Goal: Task Accomplishment & Management: Manage account settings

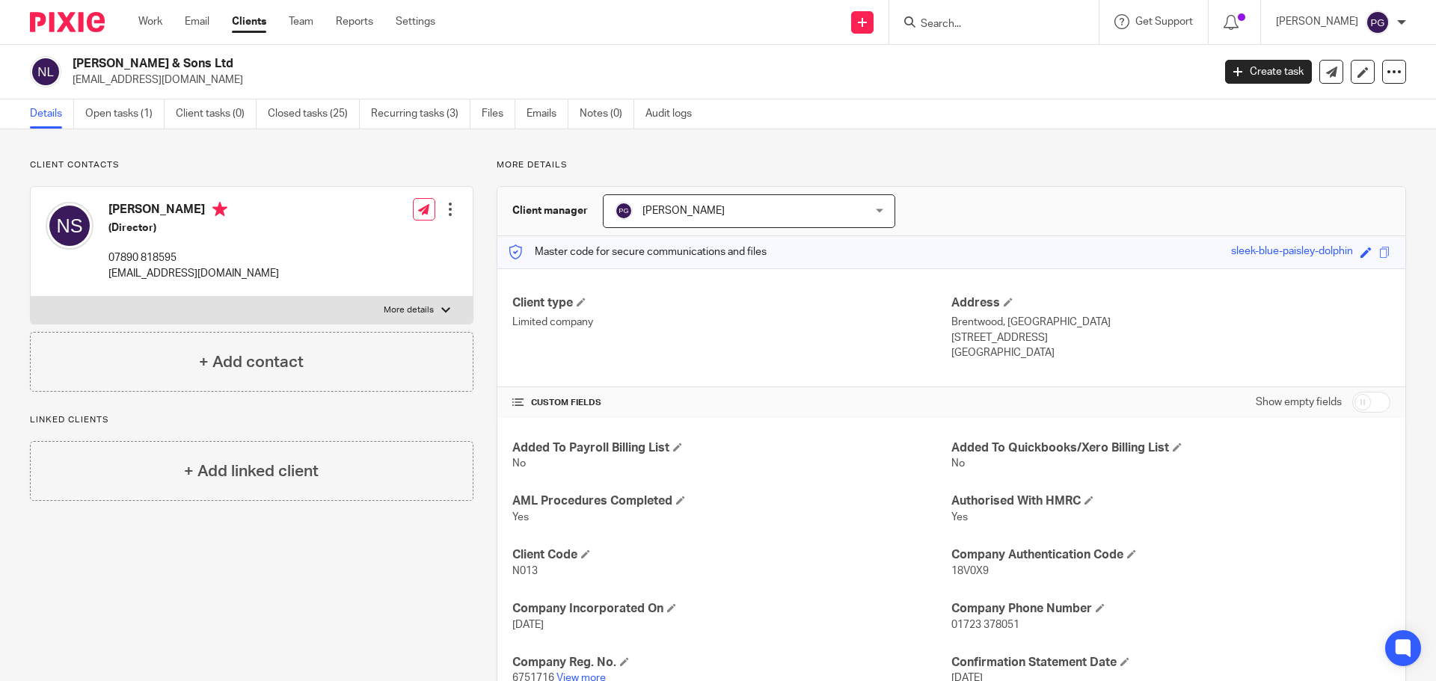
click at [208, 10] on div "Work Email Clients Team Reports Settings Work Email Clients Team Reports Settin…" at bounding box center [290, 22] width 334 height 44
click at [205, 17] on link "Email" at bounding box center [197, 21] width 25 height 15
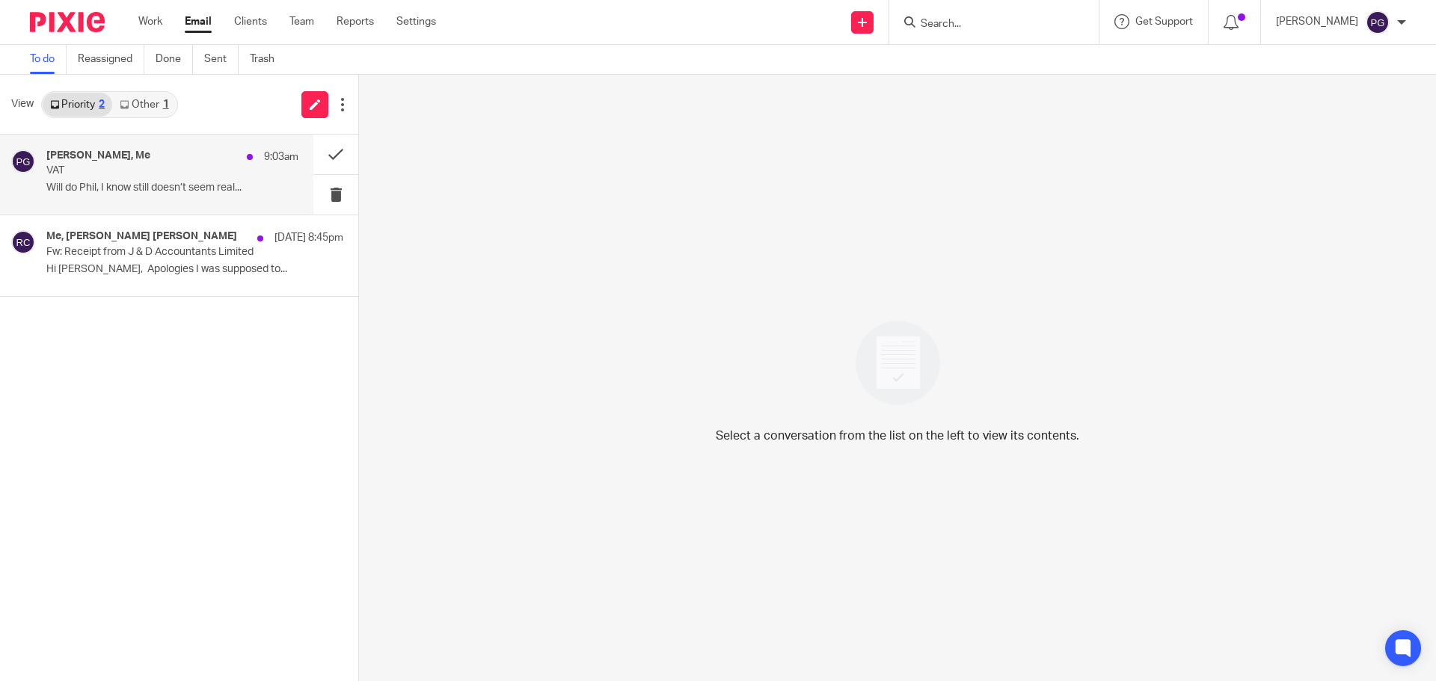
click at [136, 184] on p "Will do Phil, I know still doesn’t seem real..." at bounding box center [172, 188] width 252 height 13
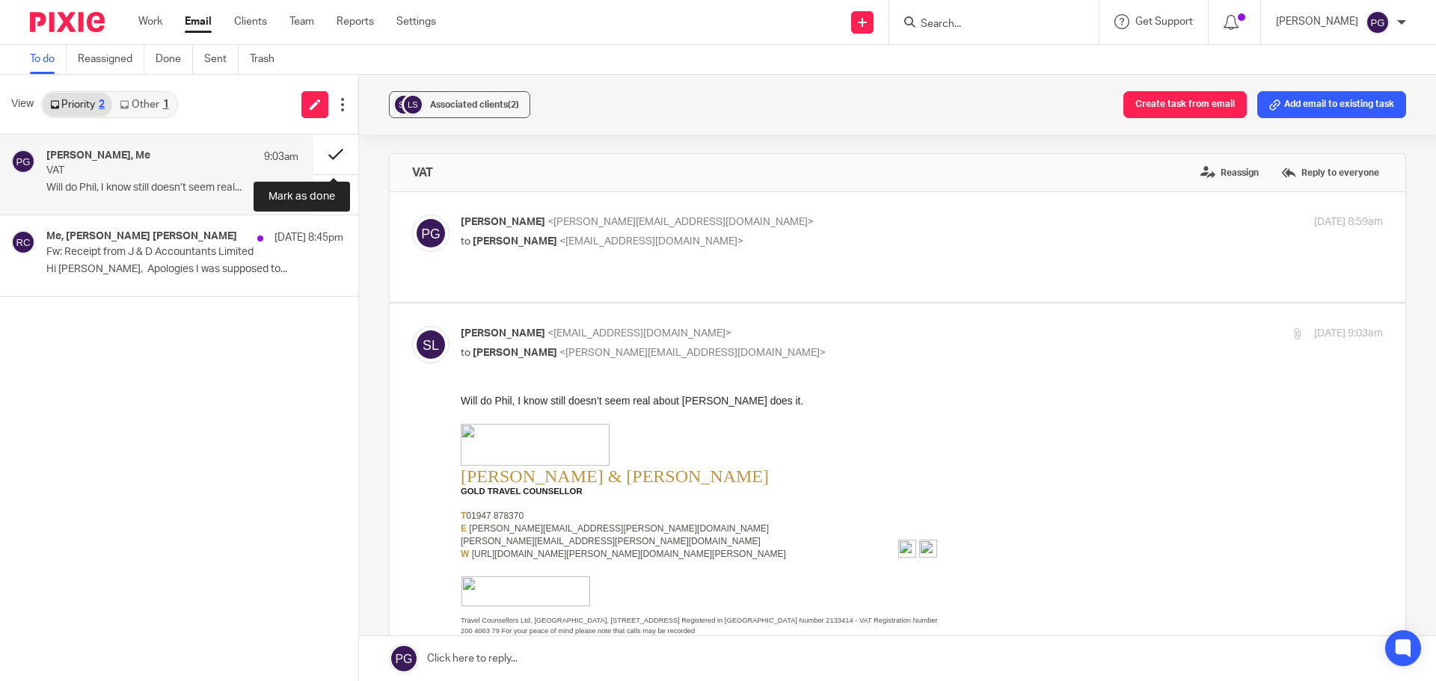
click at [313, 154] on button at bounding box center [335, 155] width 45 height 40
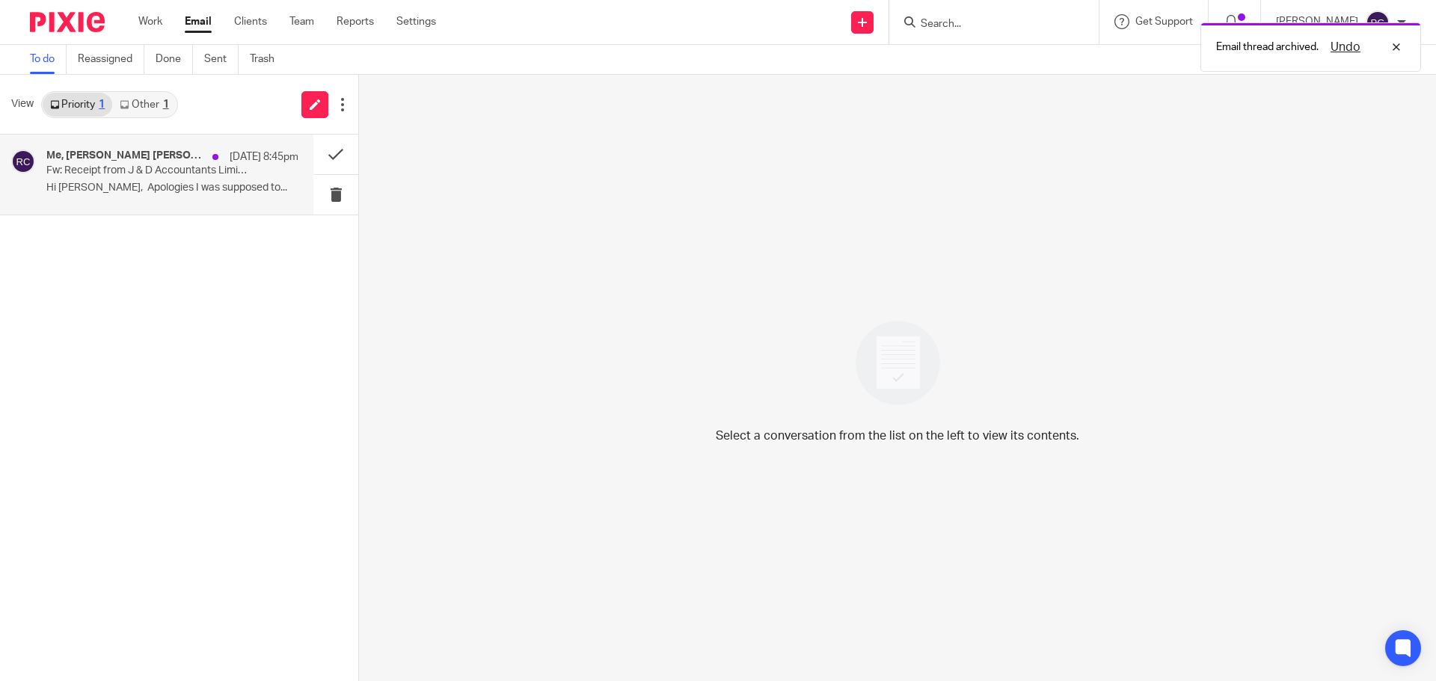
click at [176, 184] on p "Hi Phil, Apologies I was supposed to..." at bounding box center [172, 188] width 252 height 13
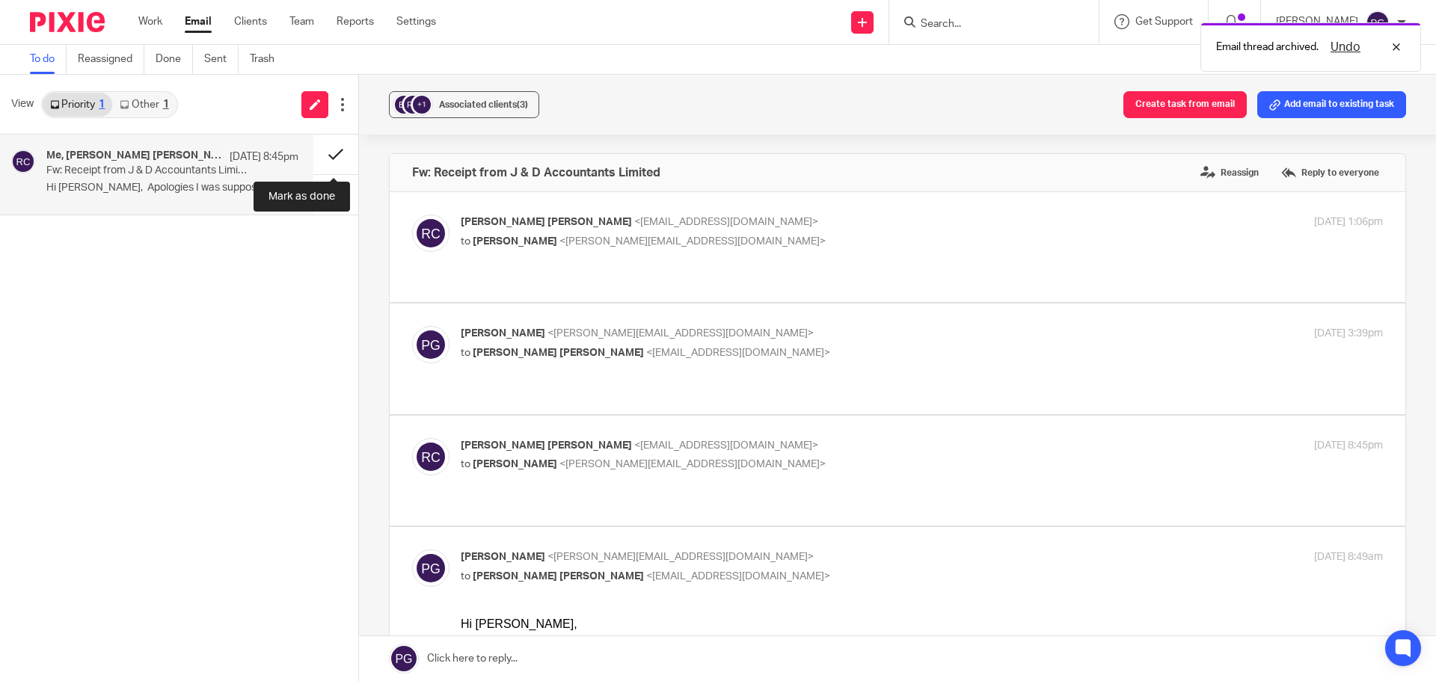
click at [345, 151] on button at bounding box center [335, 155] width 45 height 40
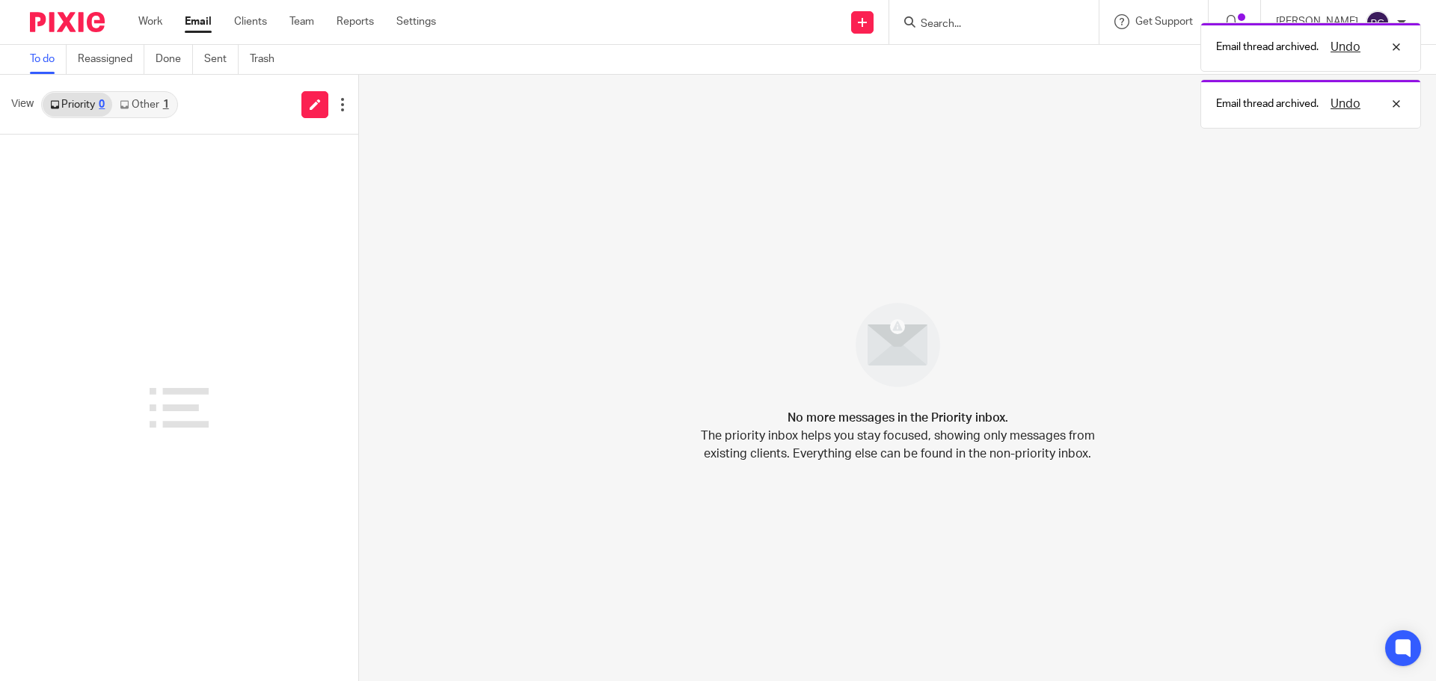
click at [171, 105] on link "Other 1" at bounding box center [144, 105] width 64 height 24
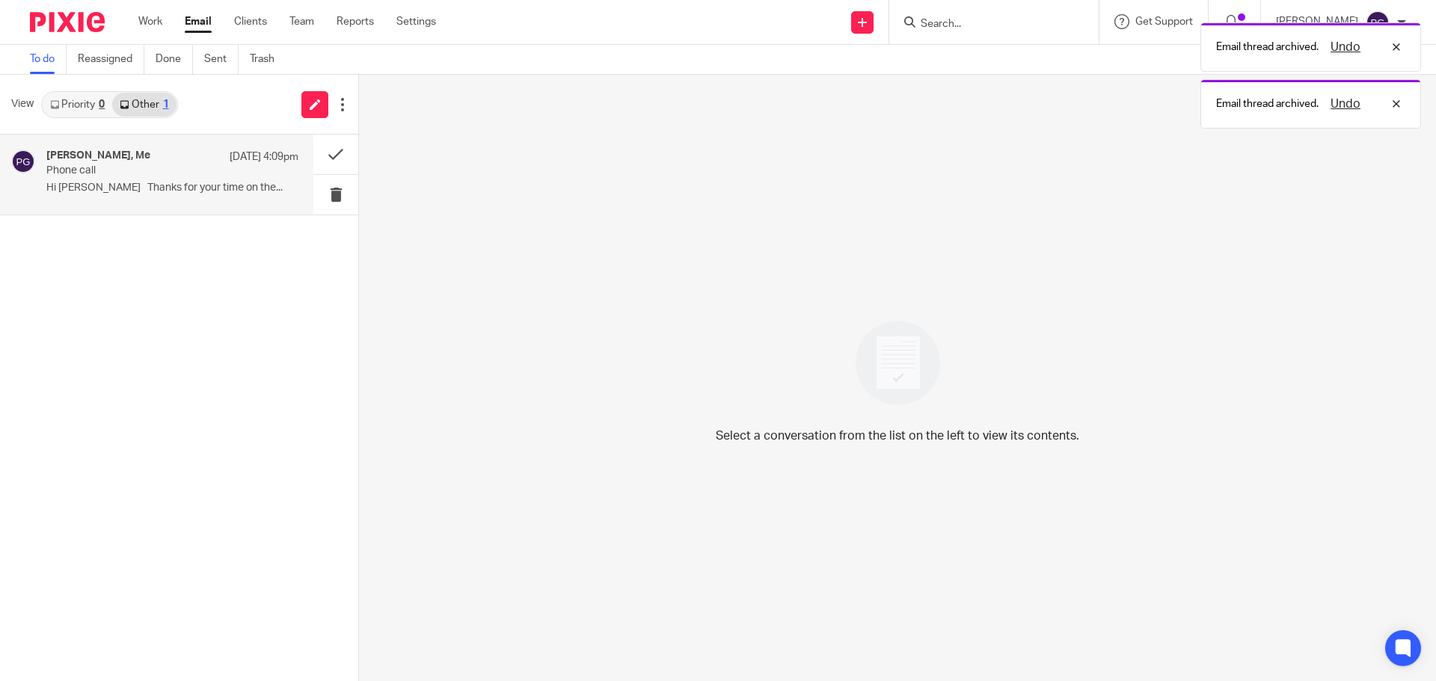
click at [152, 162] on div "Andrew Leadley, Me 13 Oct 4:09pm" at bounding box center [172, 157] width 252 height 15
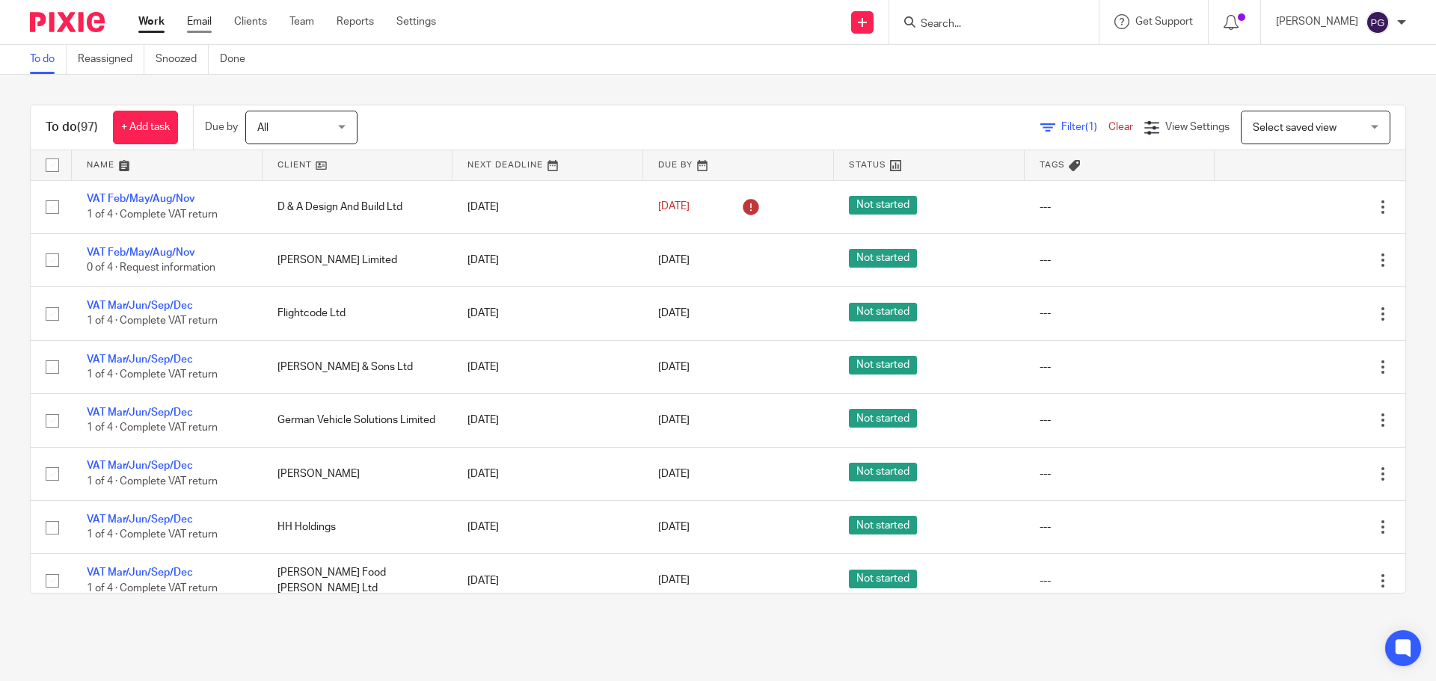
click at [201, 22] on link "Email" at bounding box center [199, 21] width 25 height 15
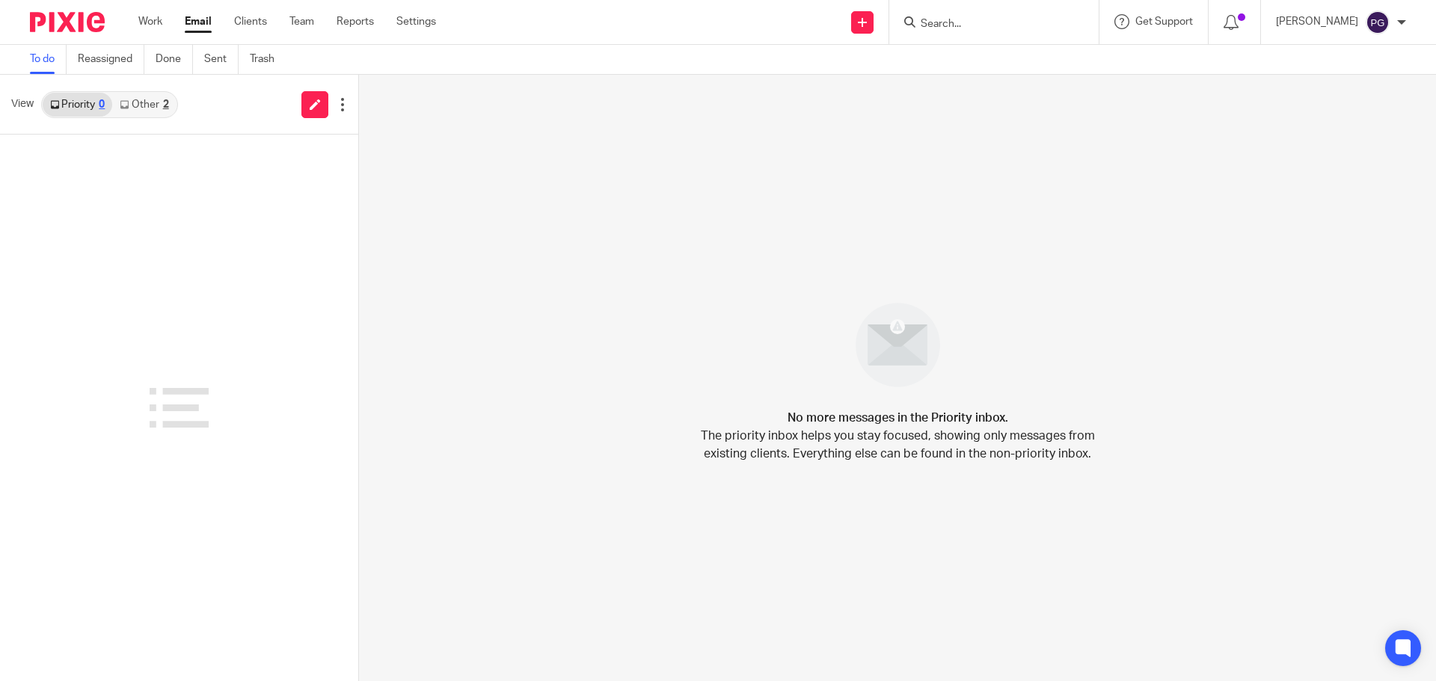
click at [158, 105] on link "Other 2" at bounding box center [144, 105] width 64 height 24
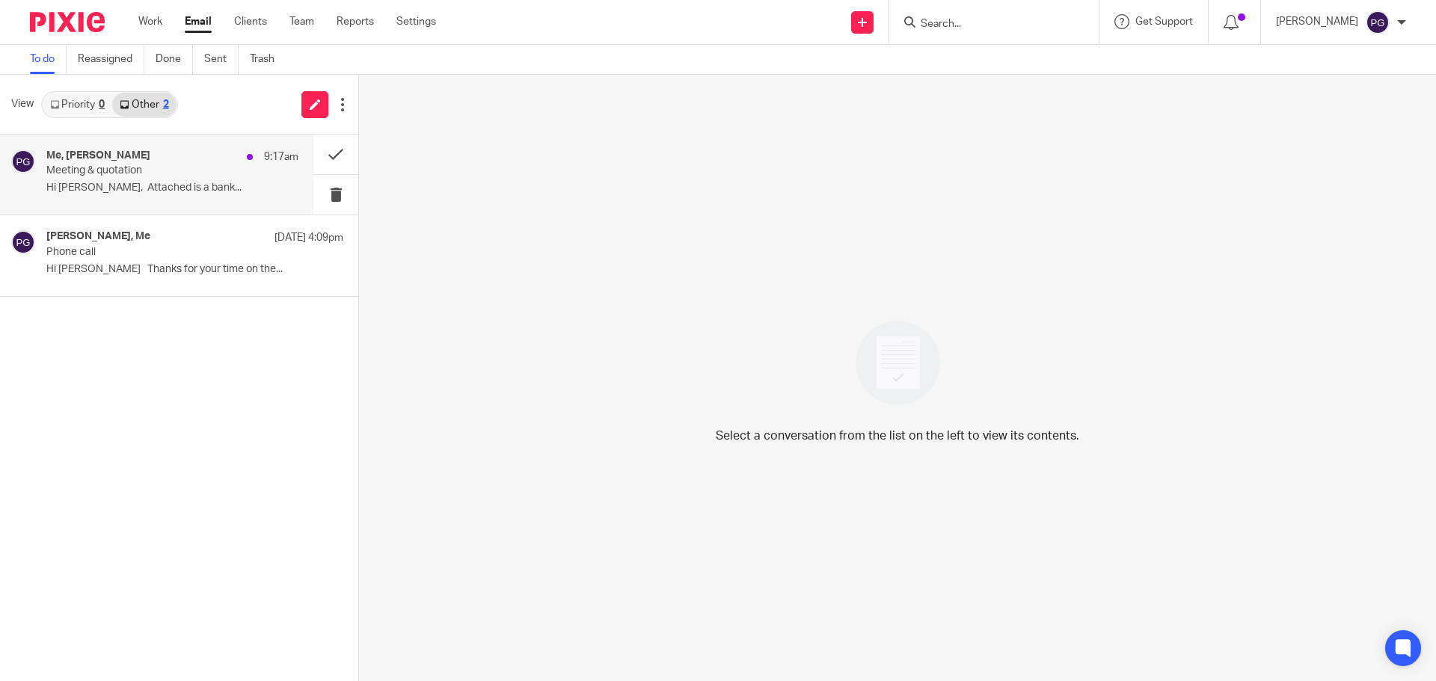
click at [143, 153] on div "Me, Ruth Thorpe 9:17am" at bounding box center [172, 157] width 252 height 15
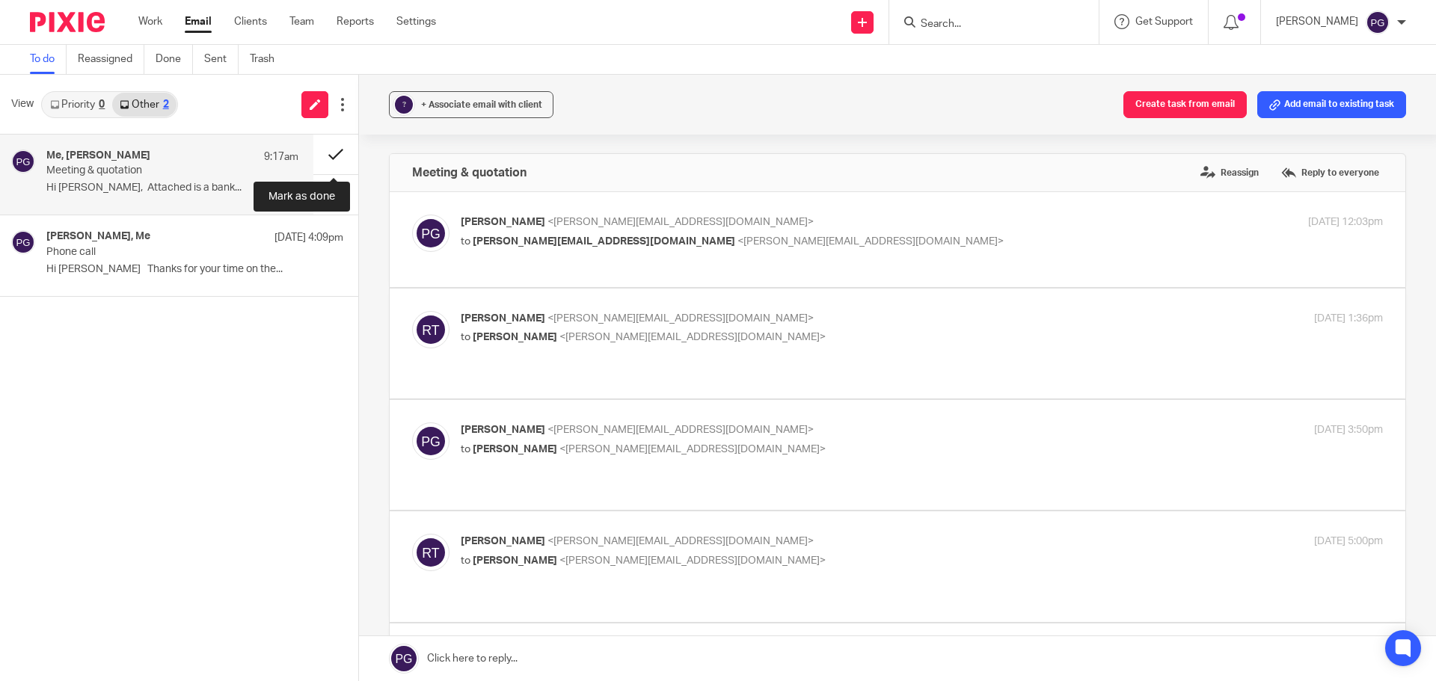
click at [335, 155] on button at bounding box center [335, 155] width 45 height 40
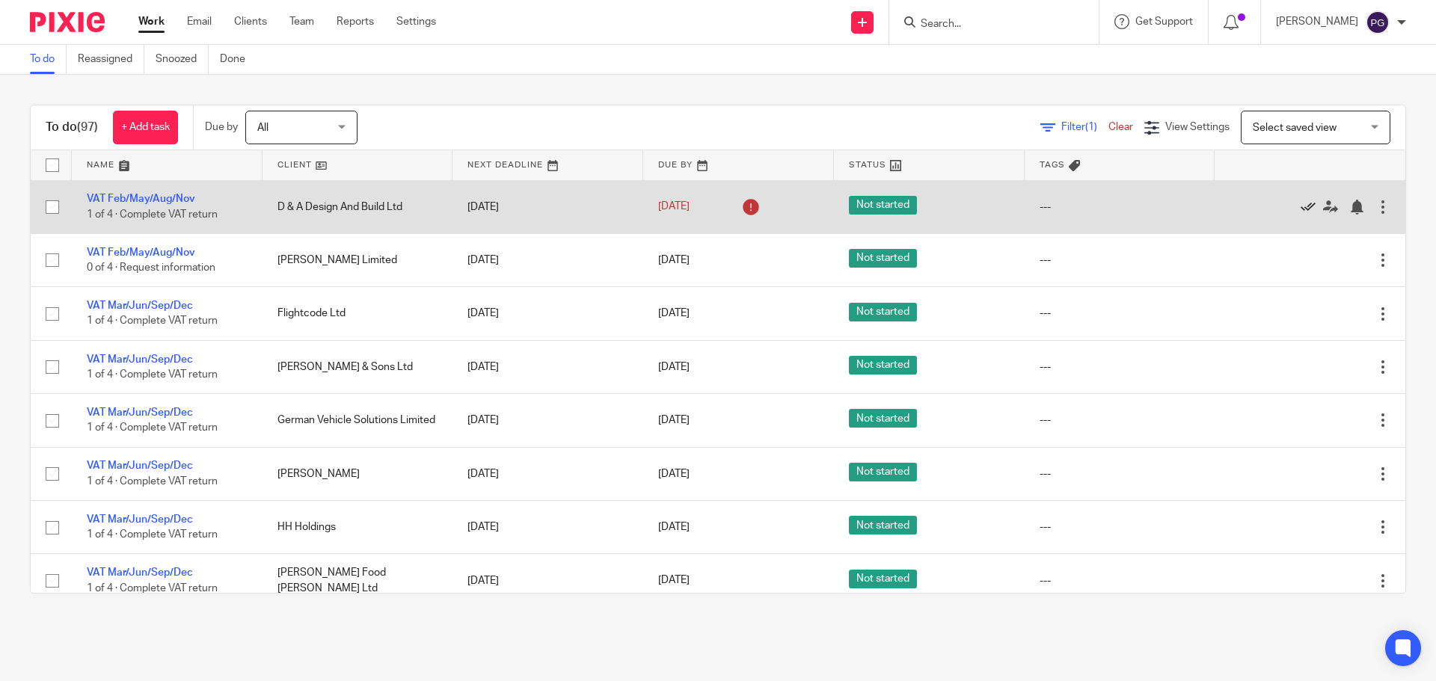
click at [1300, 207] on icon at bounding box center [1307, 207] width 15 height 15
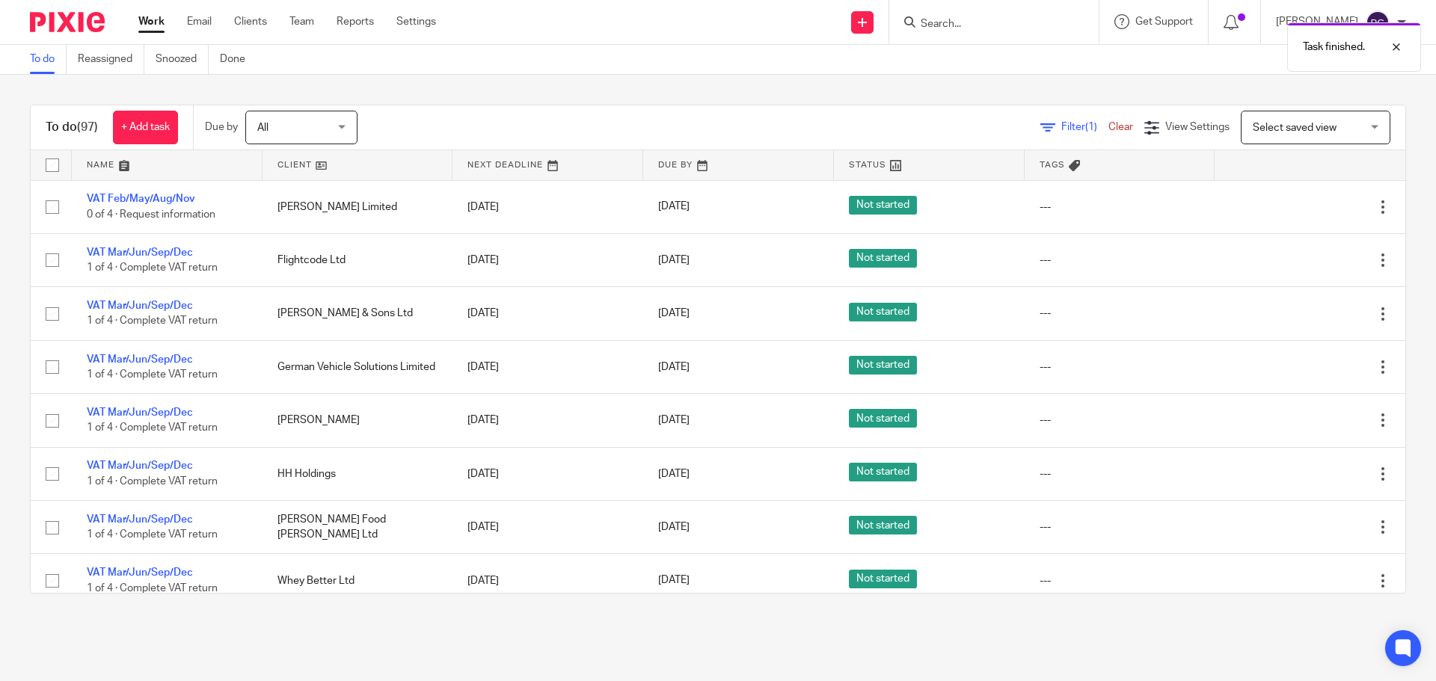
click at [571, 112] on div "Filter (1) Clear View Settings View Settings (1) Filters Clear Save Manage save…" at bounding box center [895, 128] width 1022 height 34
click at [1395, 46] on div at bounding box center [1385, 47] width 40 height 18
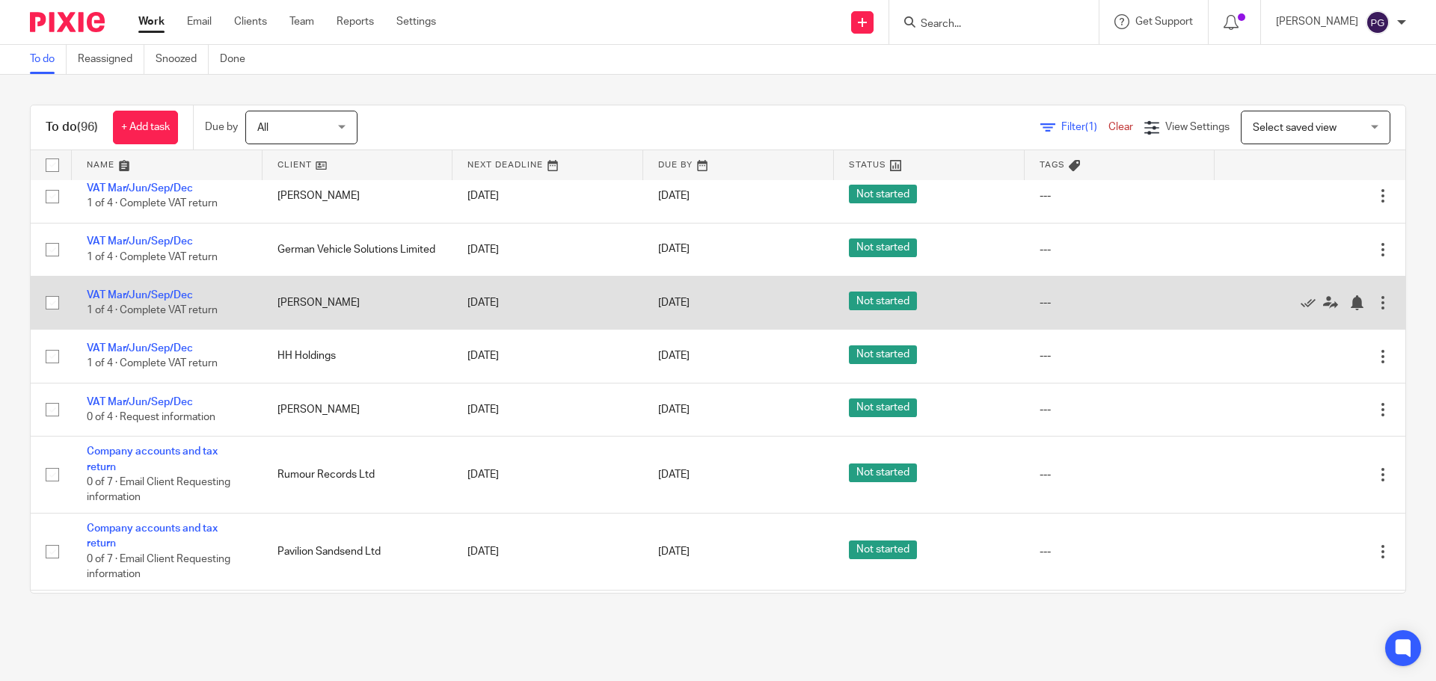
scroll to position [673, 0]
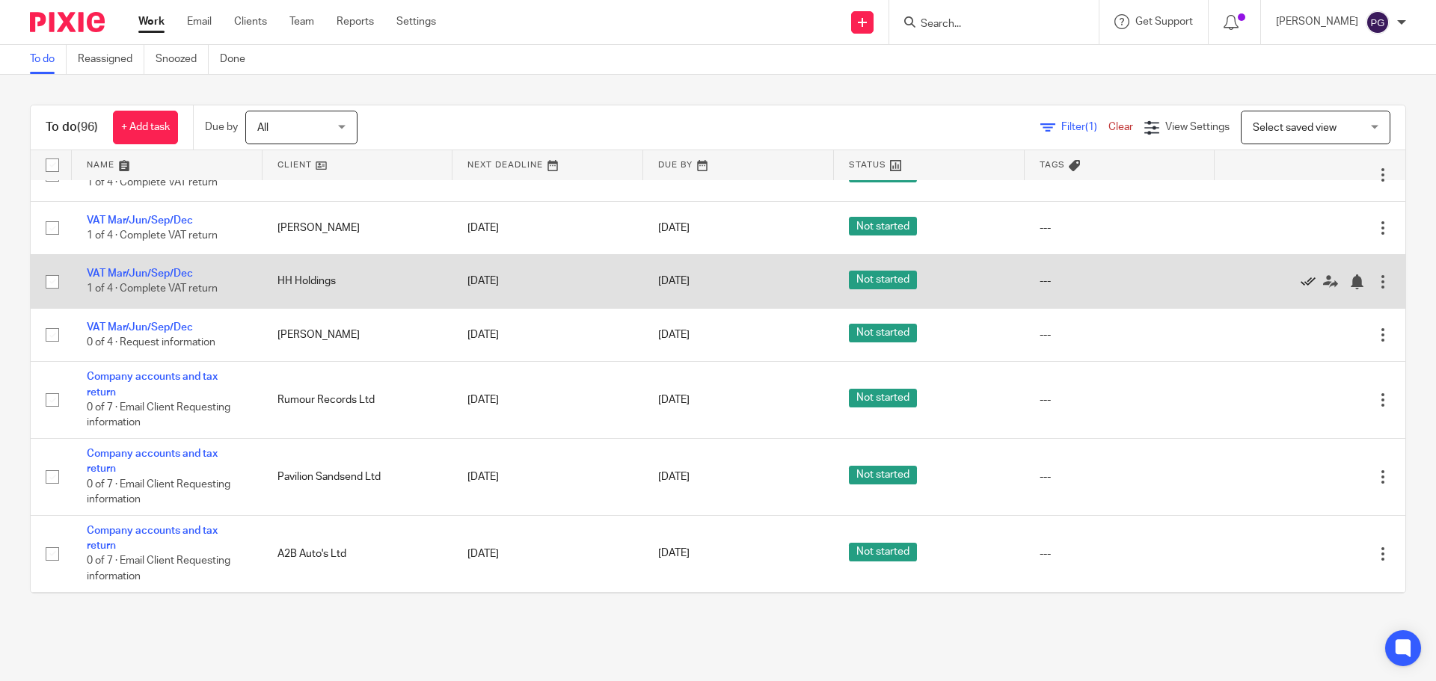
click at [1300, 281] on icon at bounding box center [1307, 281] width 15 height 15
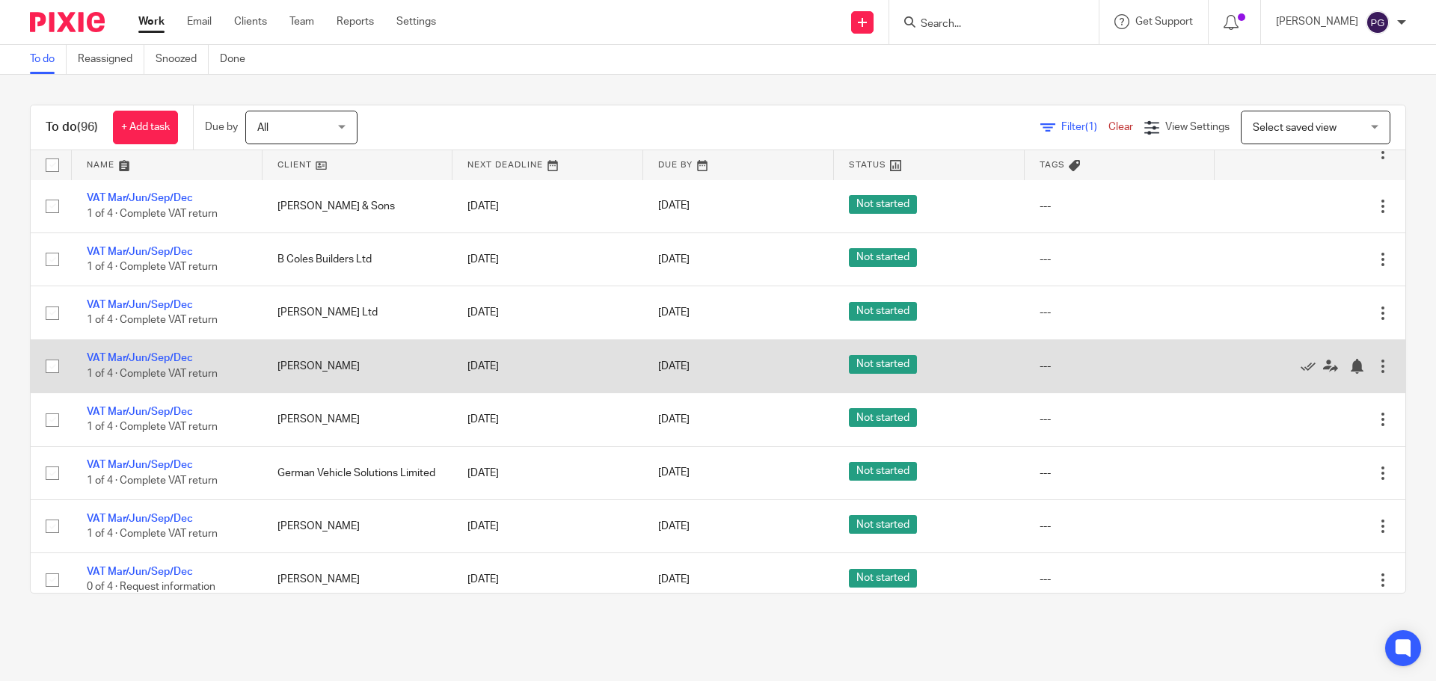
scroll to position [374, 0]
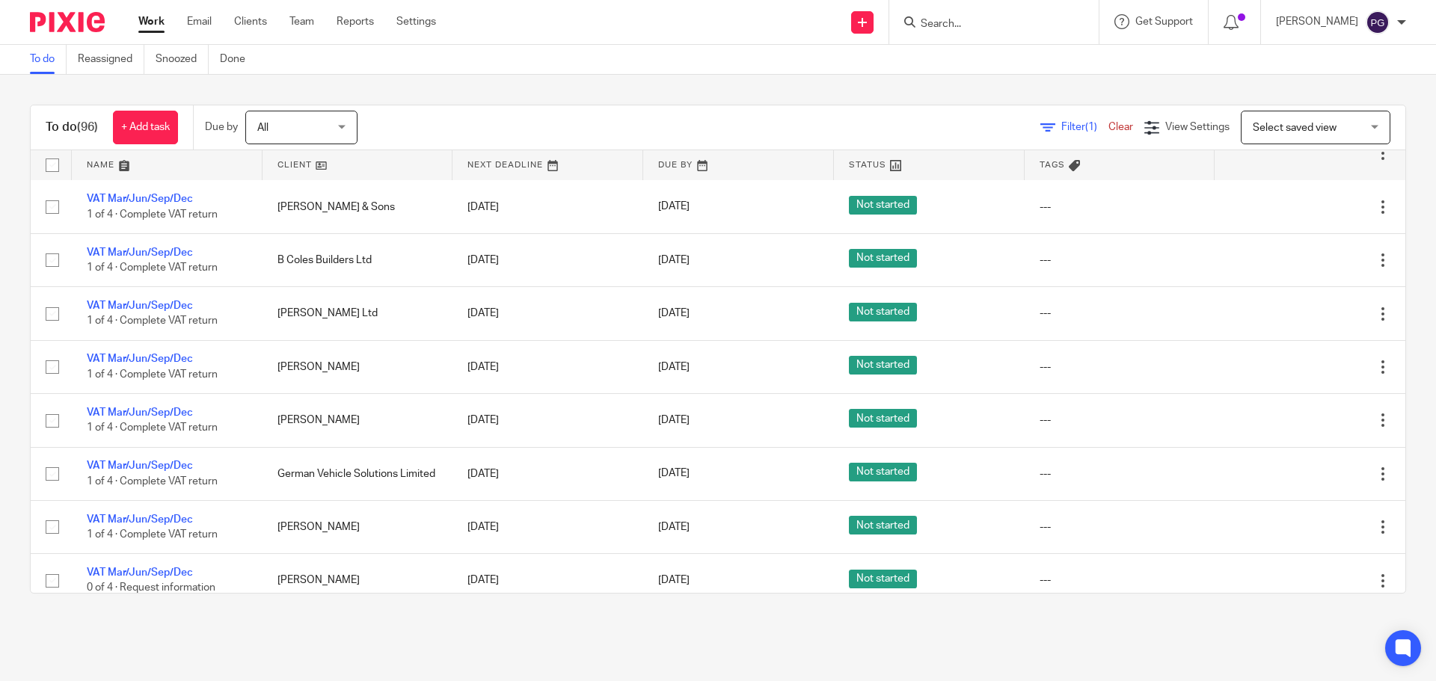
click at [817, 89] on div "To do (96) + Add task Due by All All Today Tomorrow This week Next week This mo…" at bounding box center [718, 349] width 1436 height 549
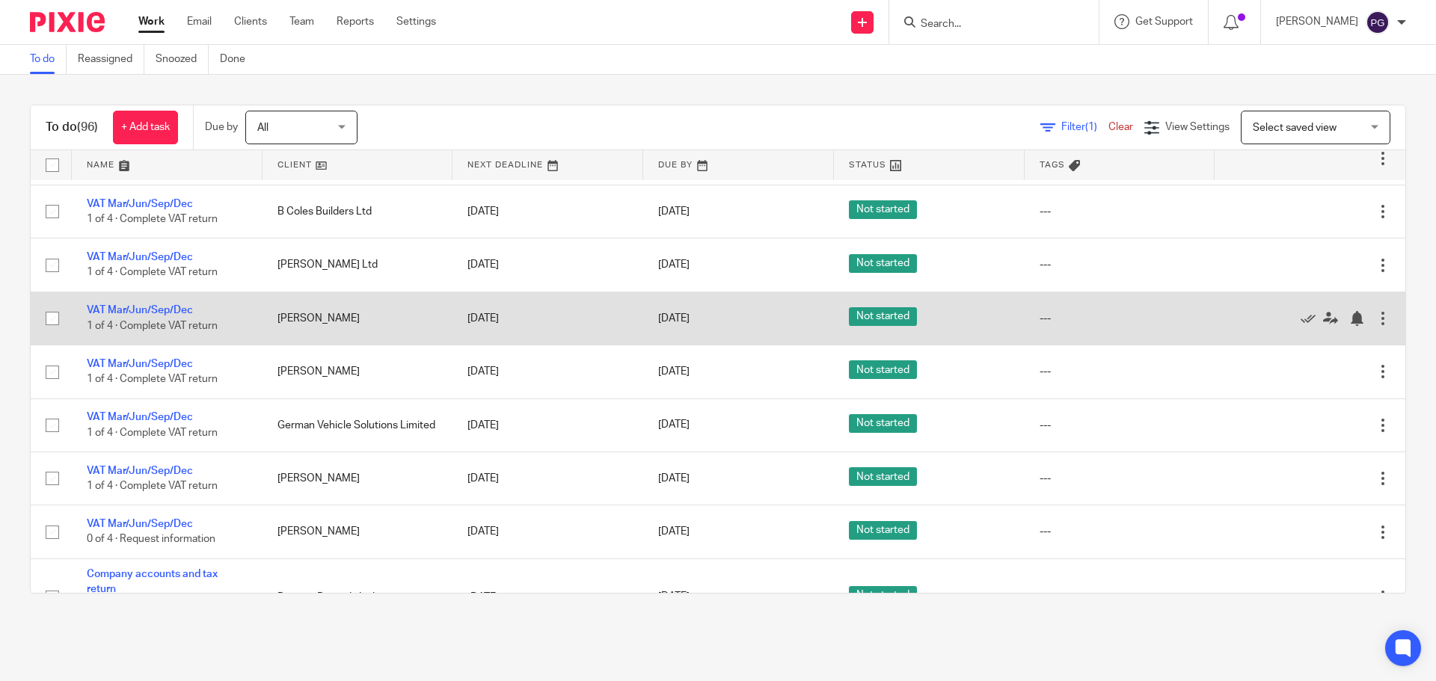
scroll to position [449, 0]
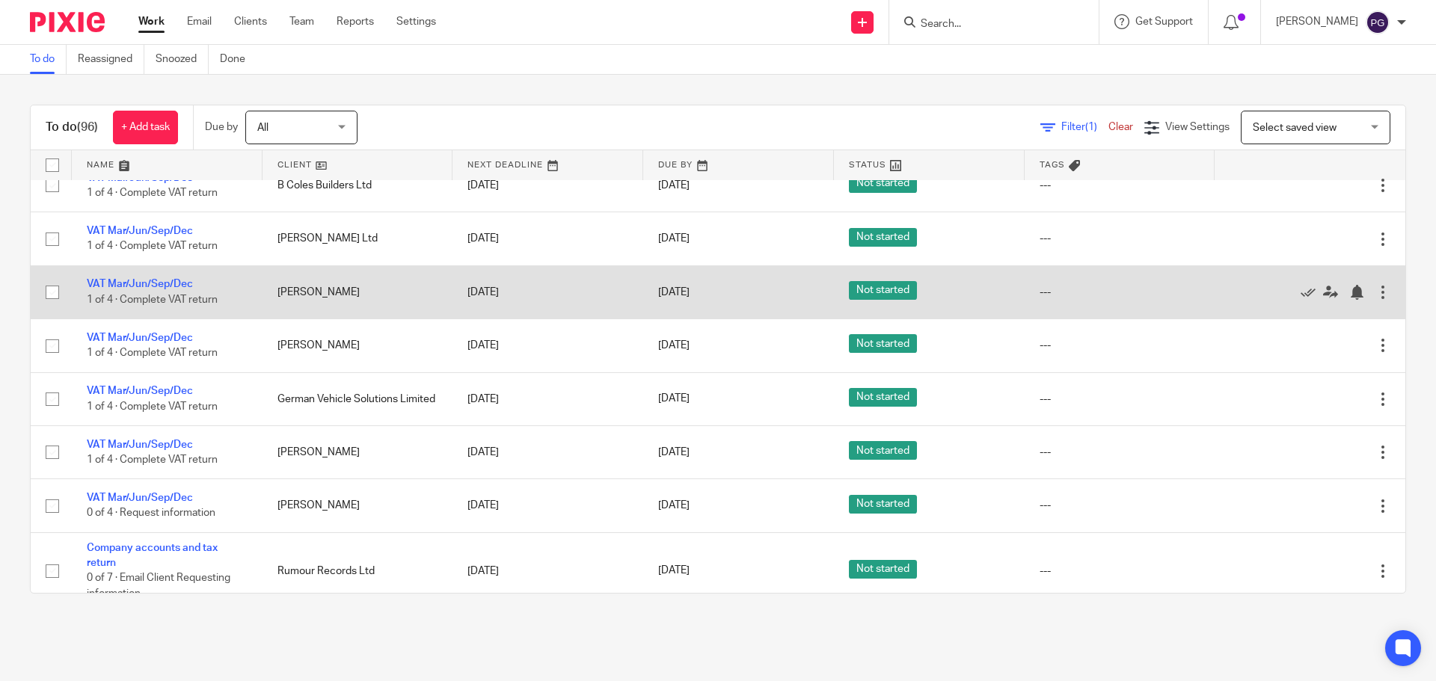
click at [1375, 299] on div at bounding box center [1382, 292] width 15 height 15
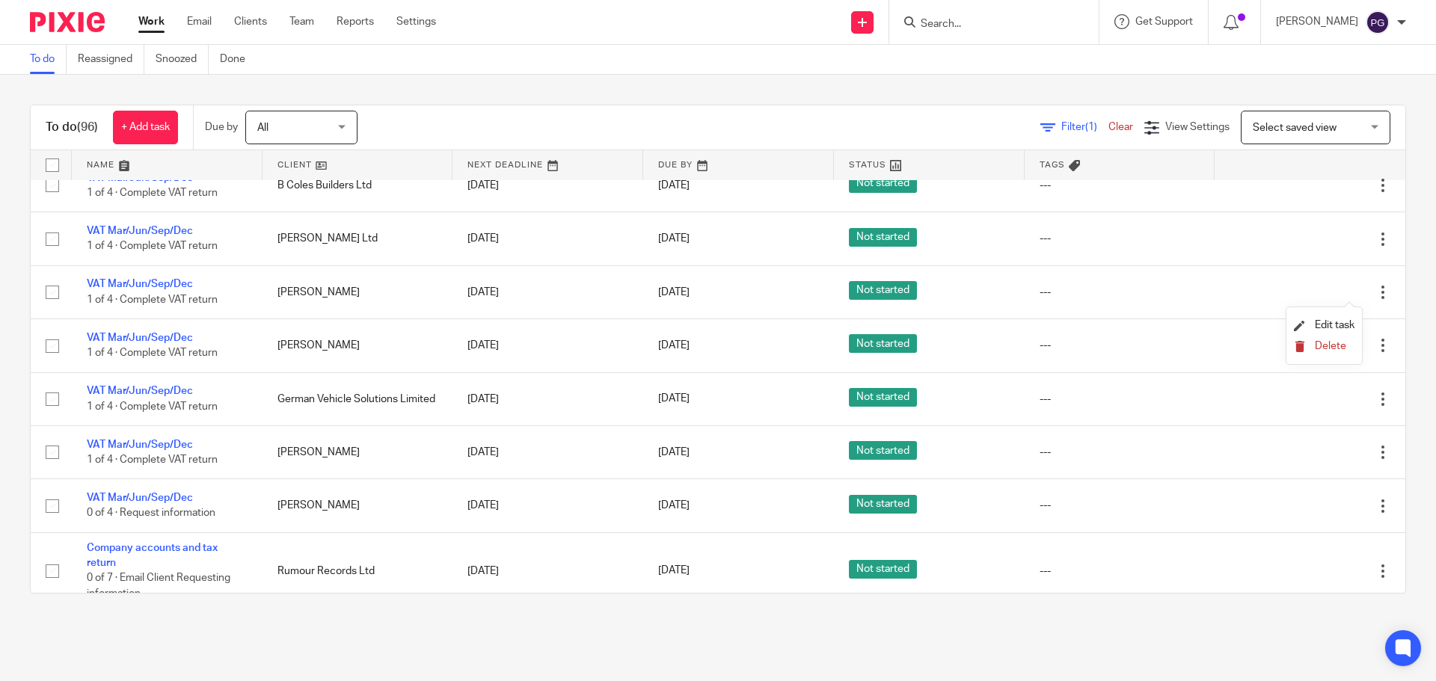
click at [1321, 345] on span "Delete" at bounding box center [1330, 346] width 31 height 10
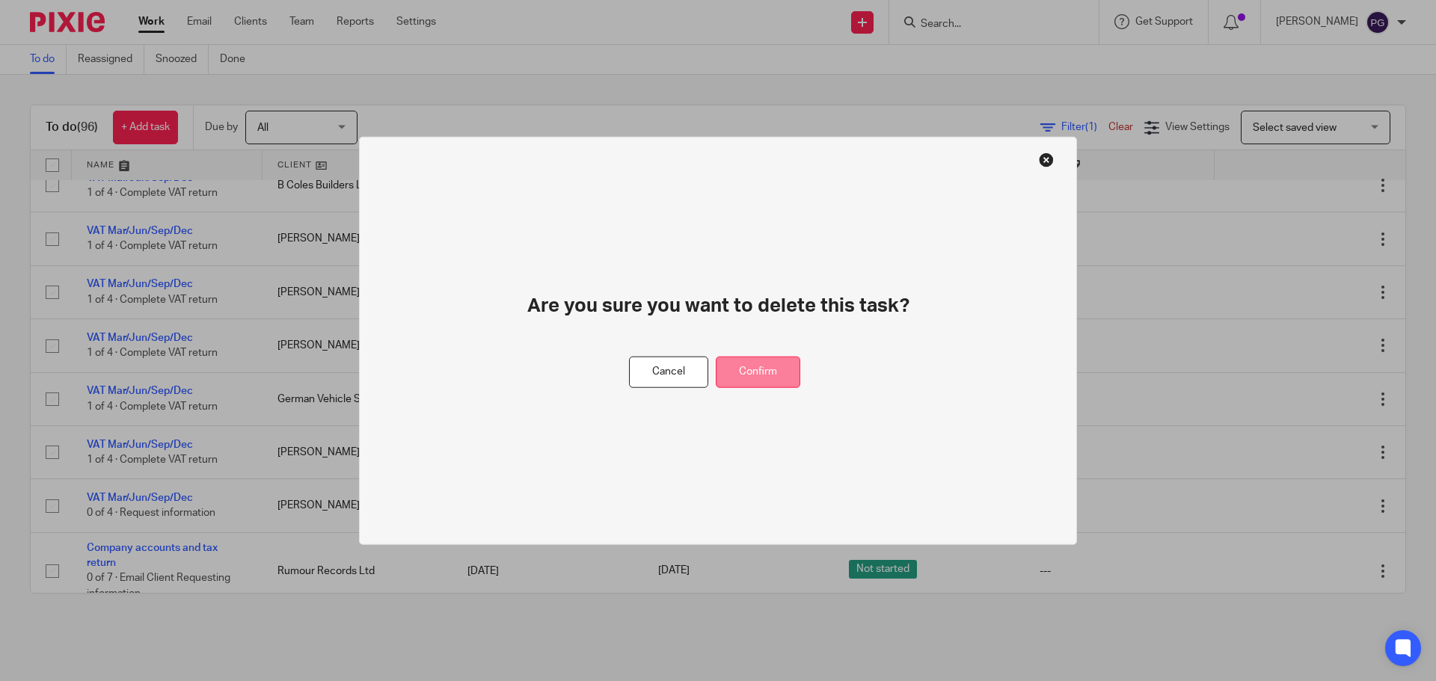
click at [762, 381] on button "Confirm" at bounding box center [758, 372] width 85 height 32
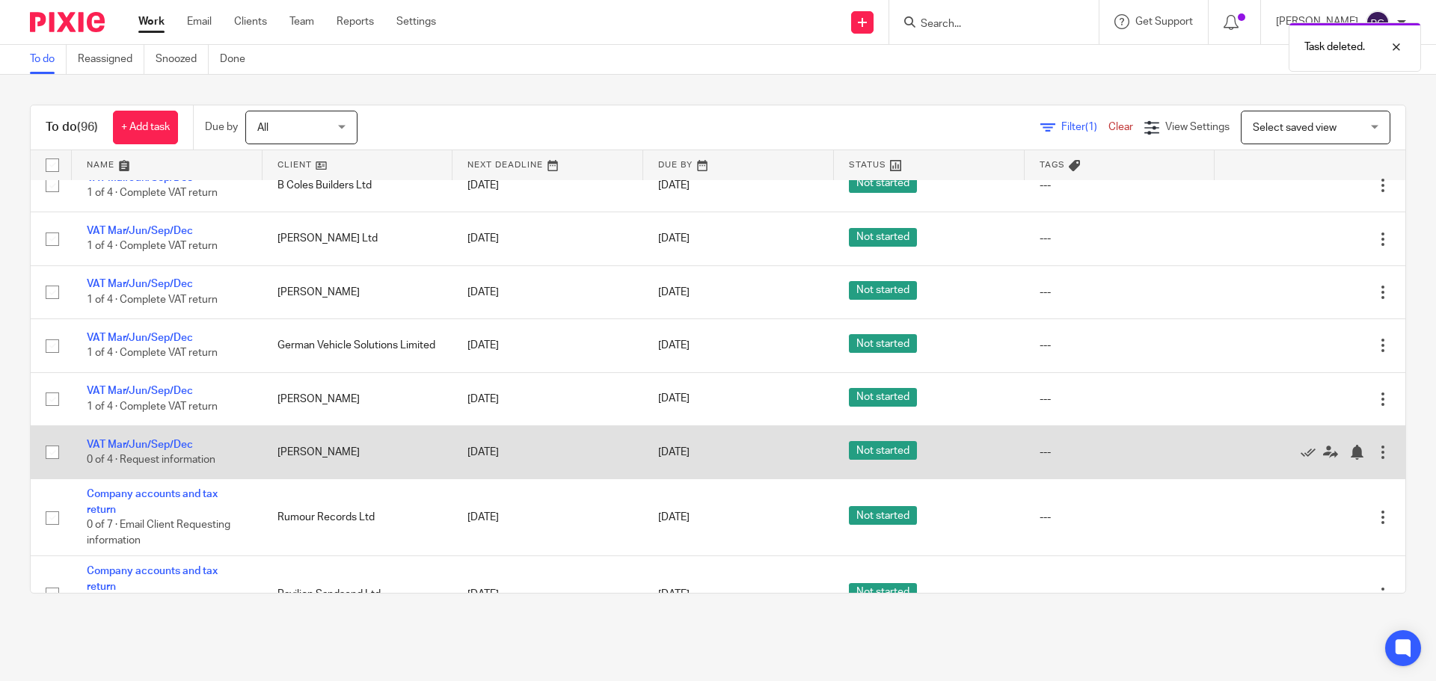
click at [342, 449] on td "[PERSON_NAME]" at bounding box center [357, 452] width 191 height 53
click at [91, 443] on link "VAT Mar/Jun/Sep/Dec" at bounding box center [140, 445] width 106 height 10
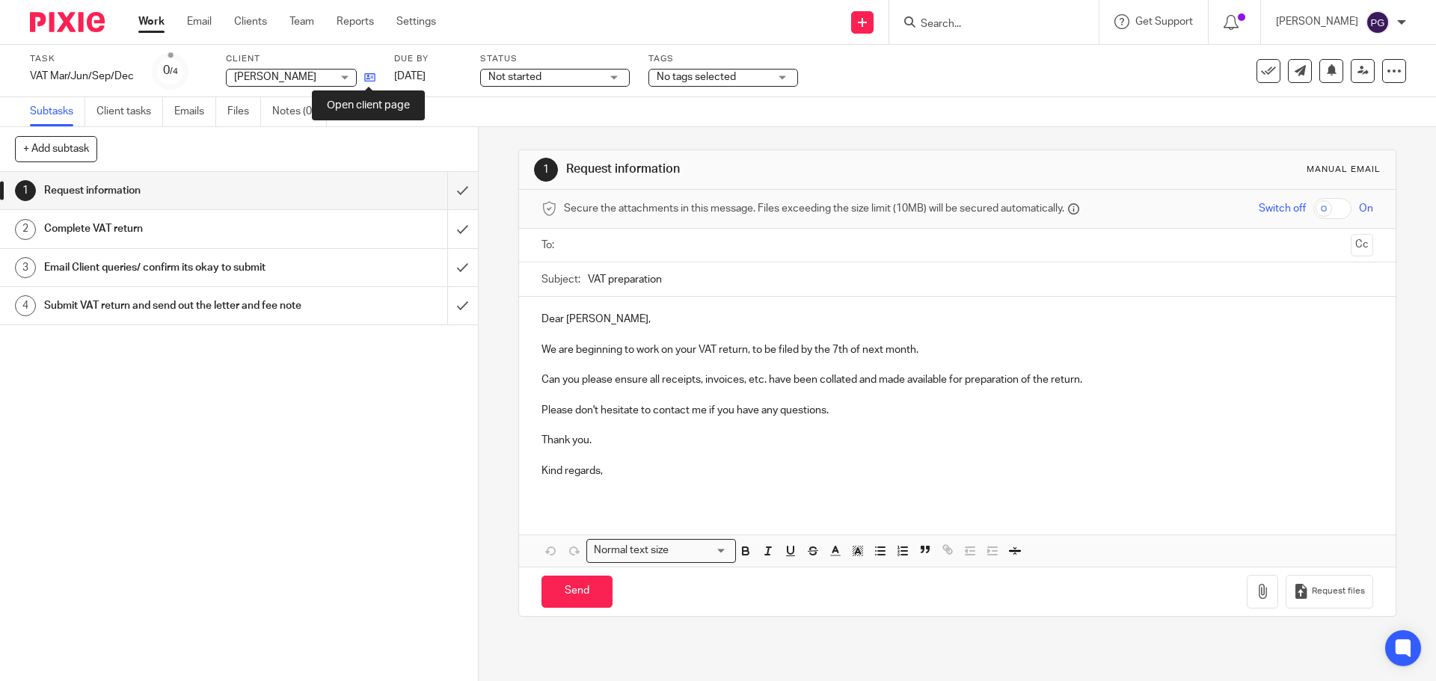
click at [371, 76] on icon at bounding box center [369, 77] width 11 height 11
click at [205, 22] on link "Email" at bounding box center [199, 21] width 25 height 15
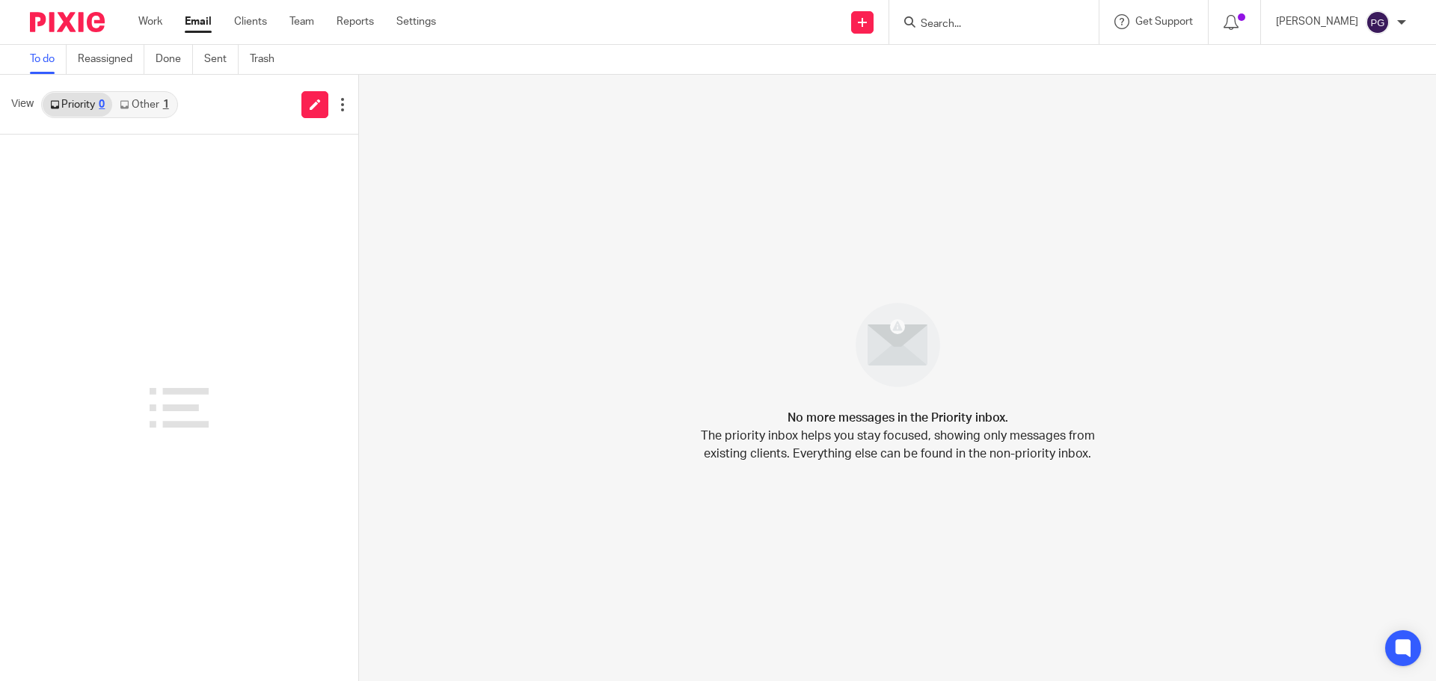
click at [146, 110] on link "Other 1" at bounding box center [144, 105] width 64 height 24
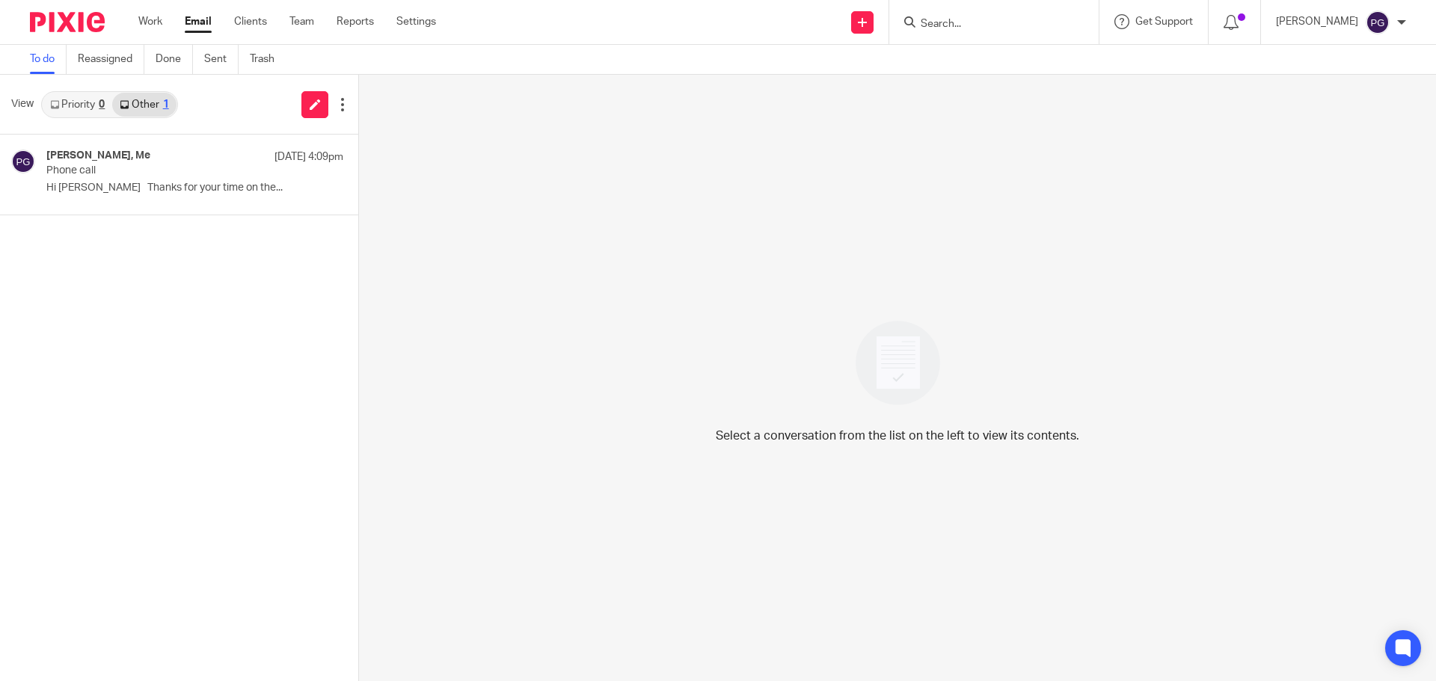
click at [93, 109] on link "Priority 0" at bounding box center [78, 105] width 70 height 24
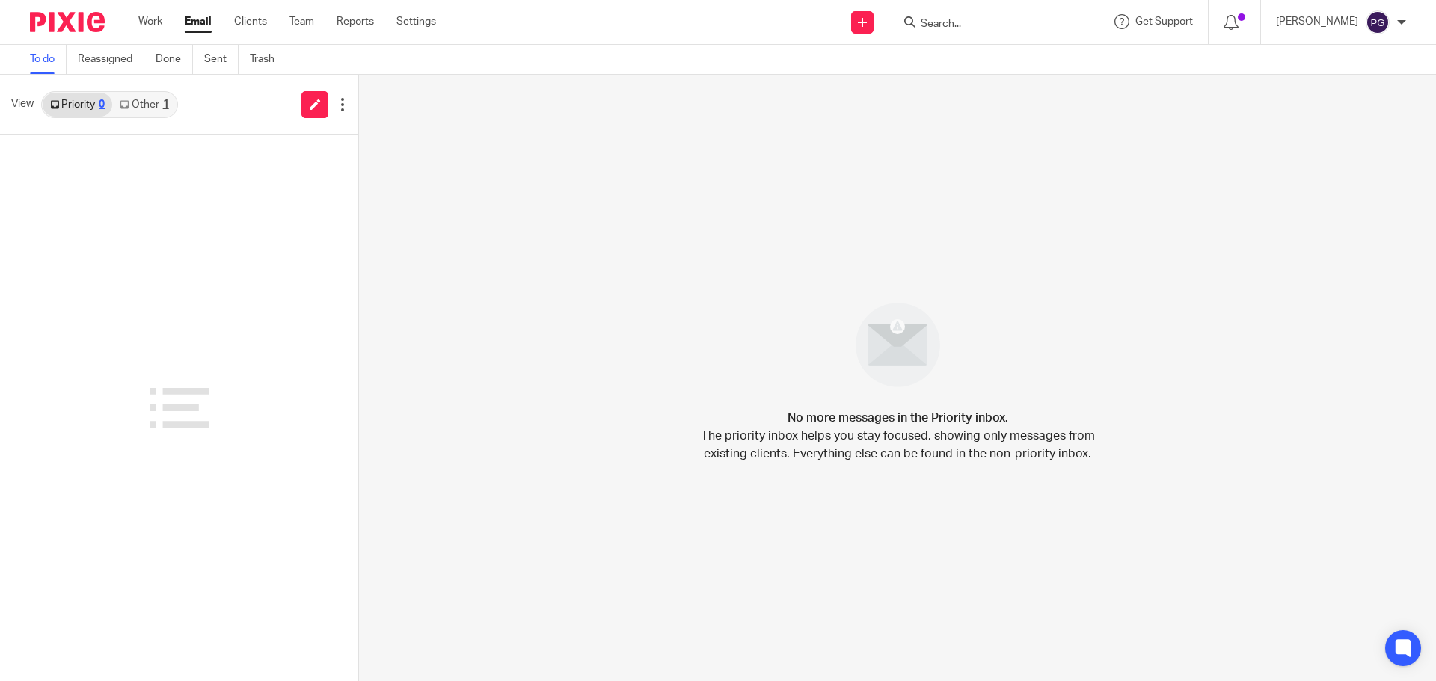
click at [145, 106] on link "Other 1" at bounding box center [144, 105] width 64 height 24
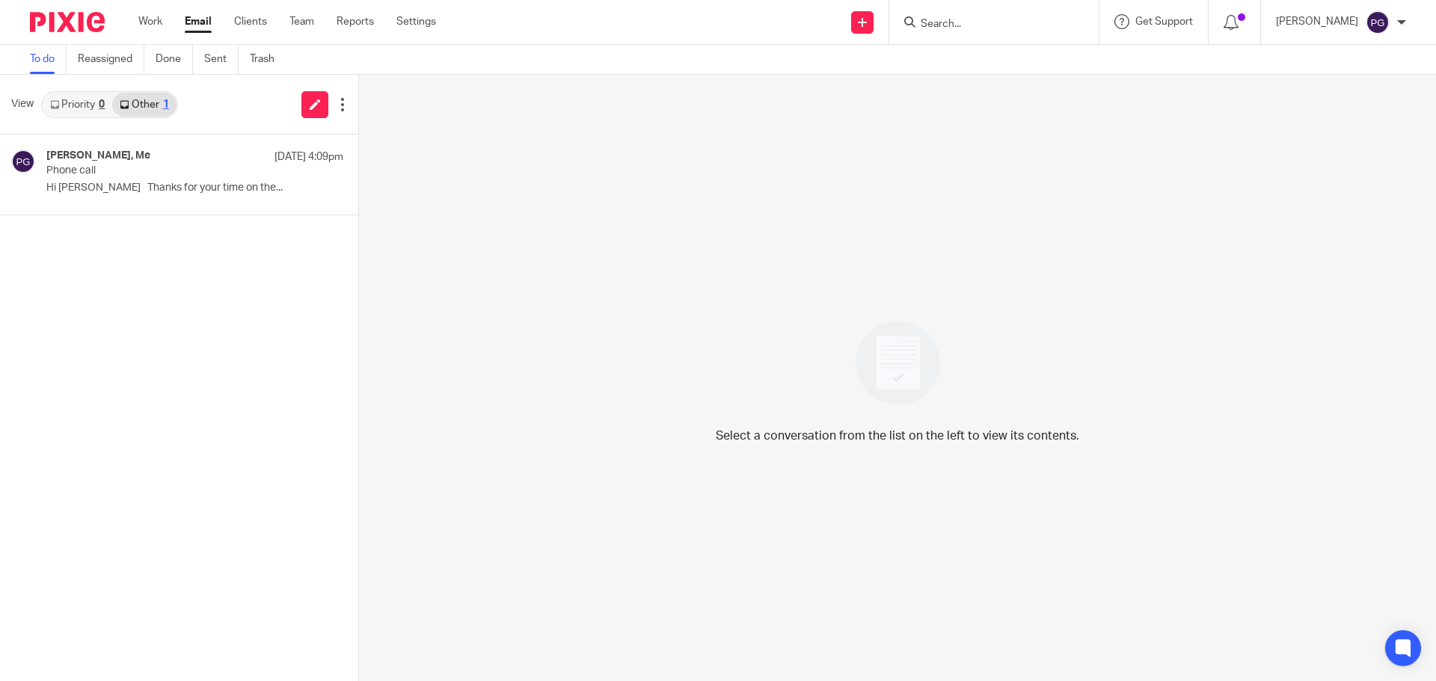
click at [102, 102] on div "0" at bounding box center [102, 104] width 6 height 10
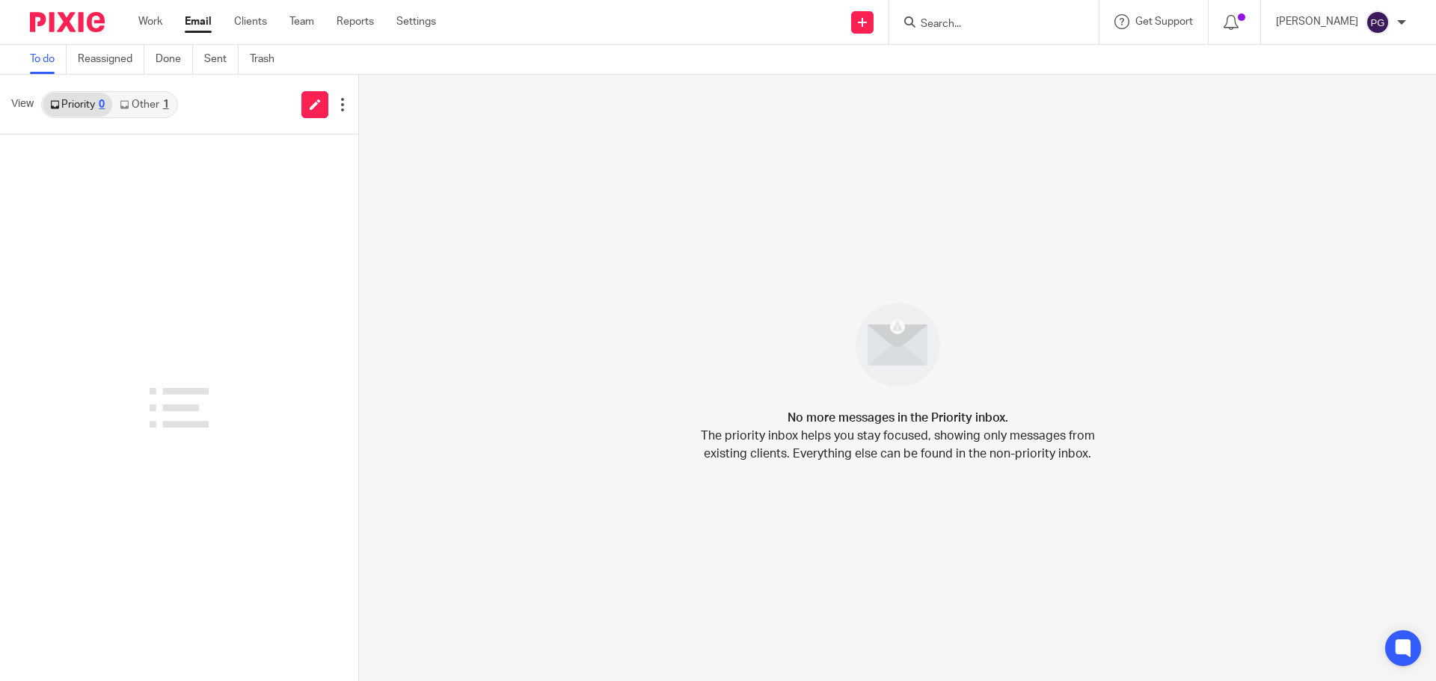
click at [114, 105] on link "Other 1" at bounding box center [144, 105] width 64 height 24
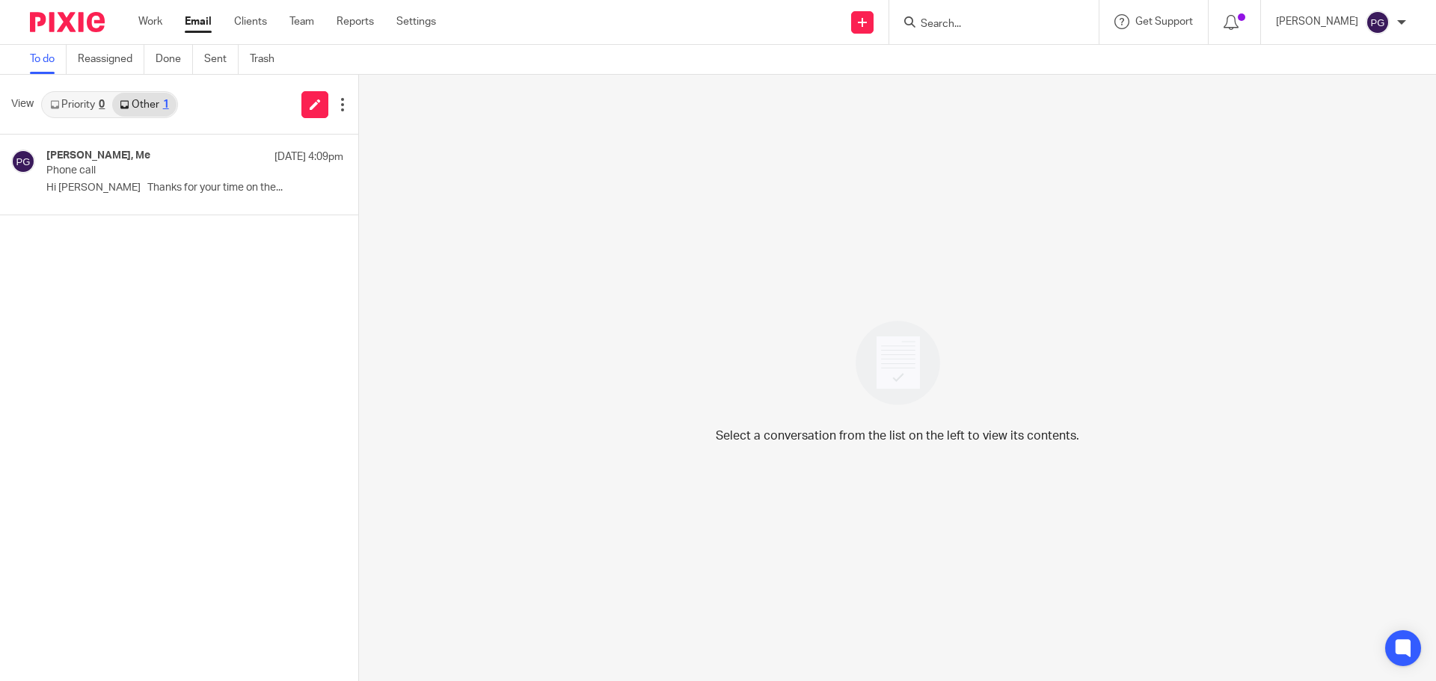
click at [159, 34] on div "Work Email Clients Team Reports Settings Work Email Clients Team Reports Settin…" at bounding box center [290, 22] width 335 height 44
click at [156, 21] on link "Work" at bounding box center [150, 21] width 24 height 15
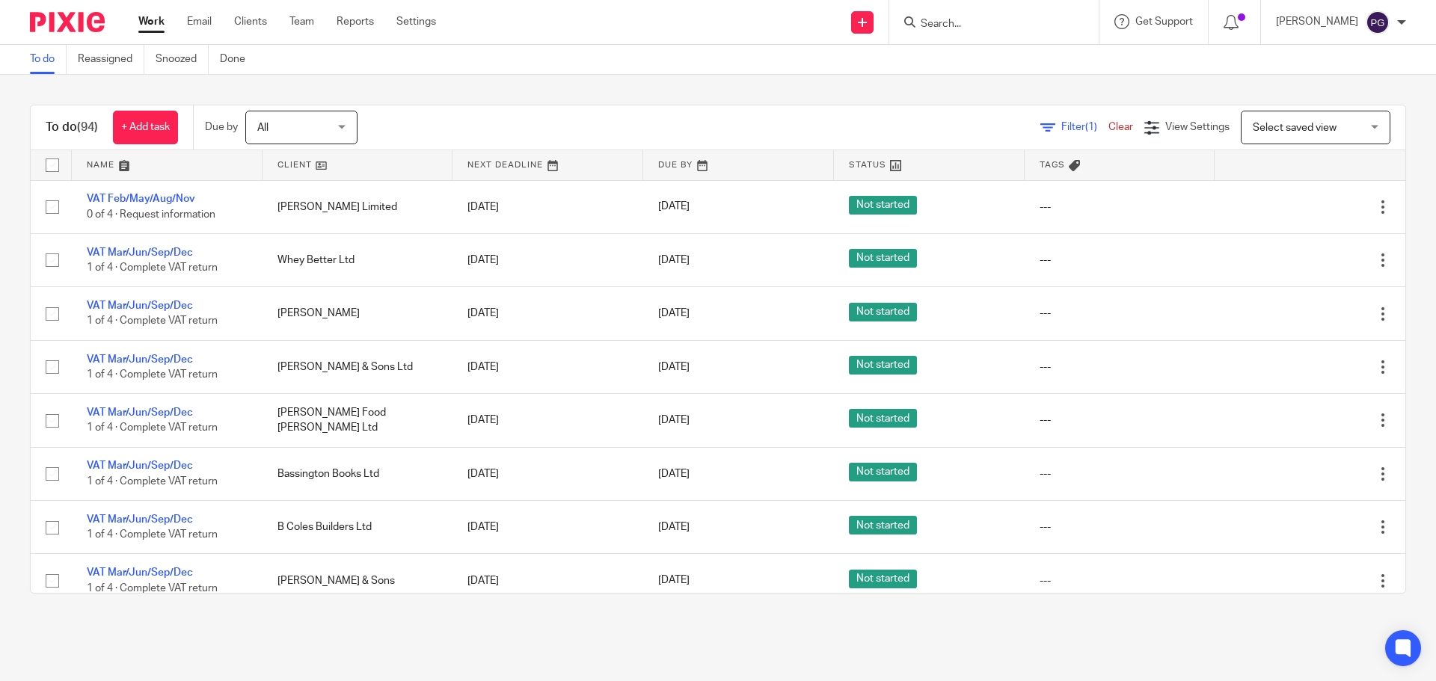
click at [958, 25] on input "Search" at bounding box center [986, 24] width 135 height 13
click at [971, 25] on input "Search" at bounding box center [986, 24] width 135 height 13
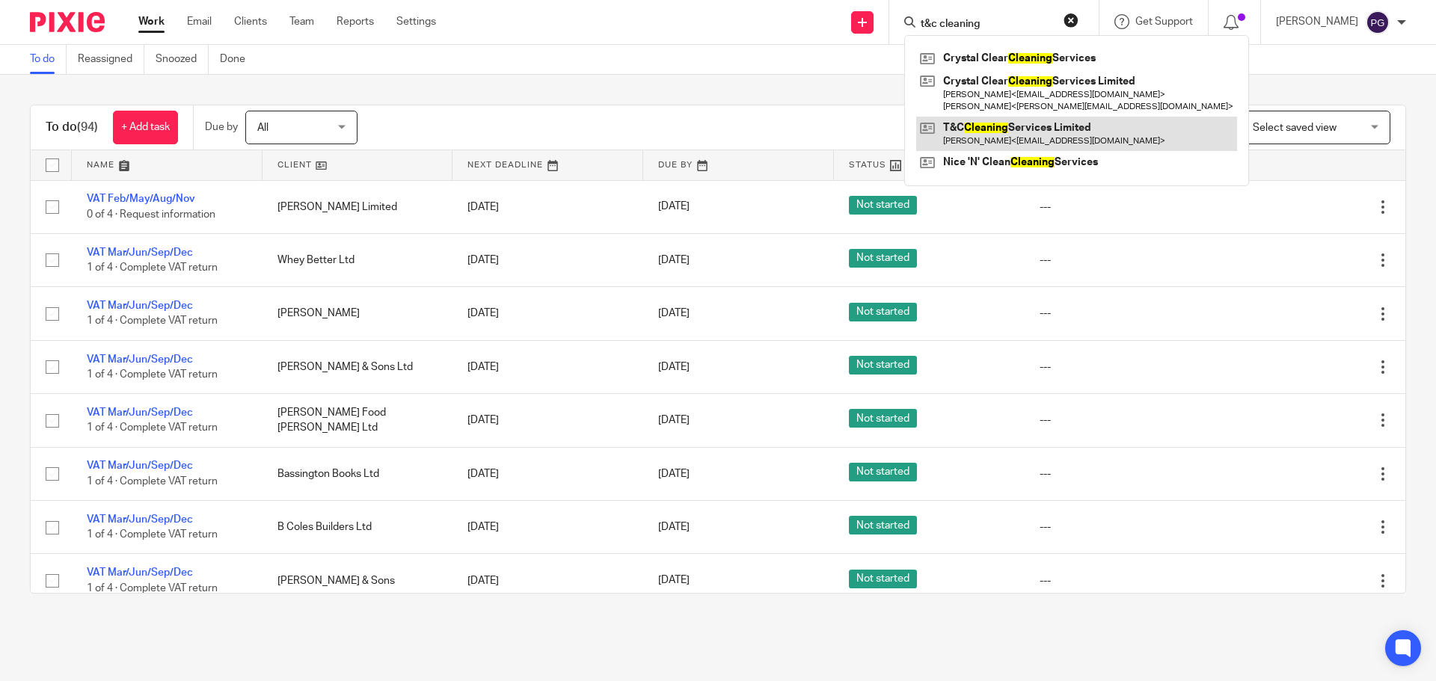
type input "t&c cleaning"
click at [984, 140] on link at bounding box center [1076, 134] width 321 height 34
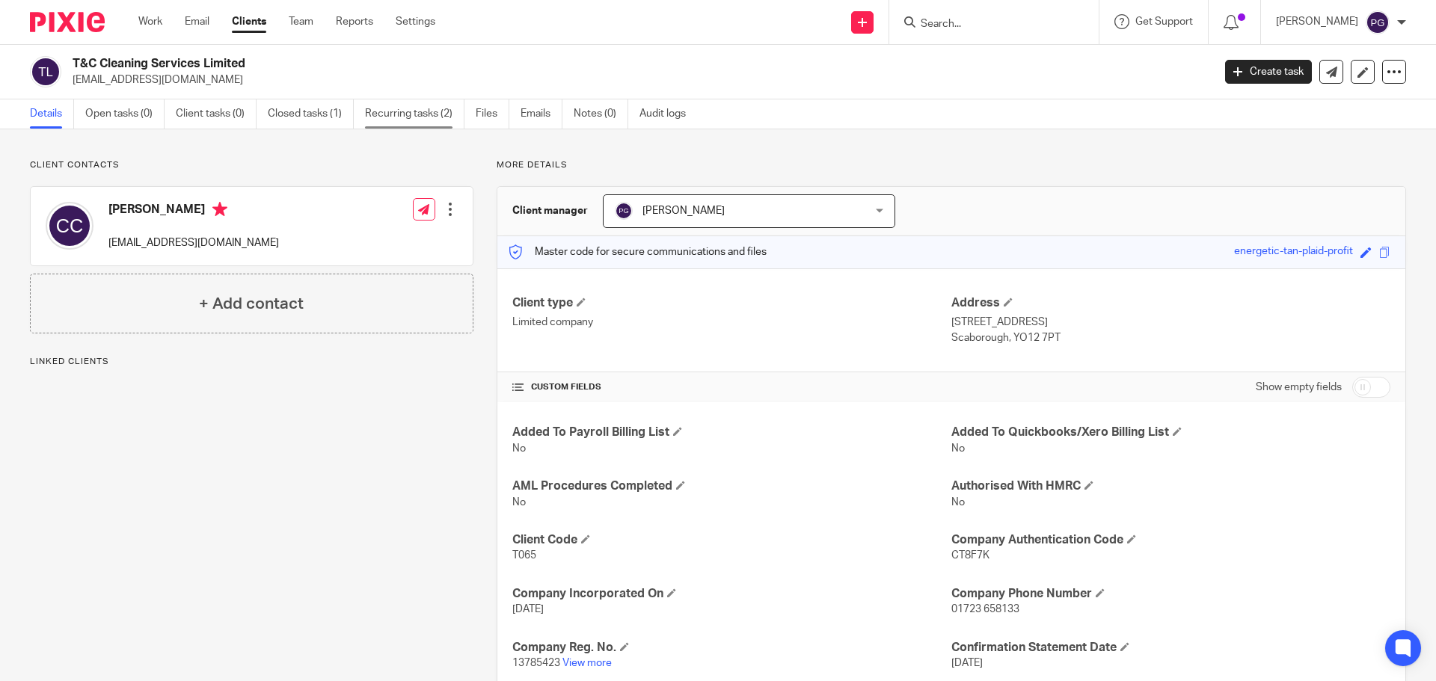
click at [392, 106] on link "Recurring tasks (2)" at bounding box center [414, 113] width 99 height 29
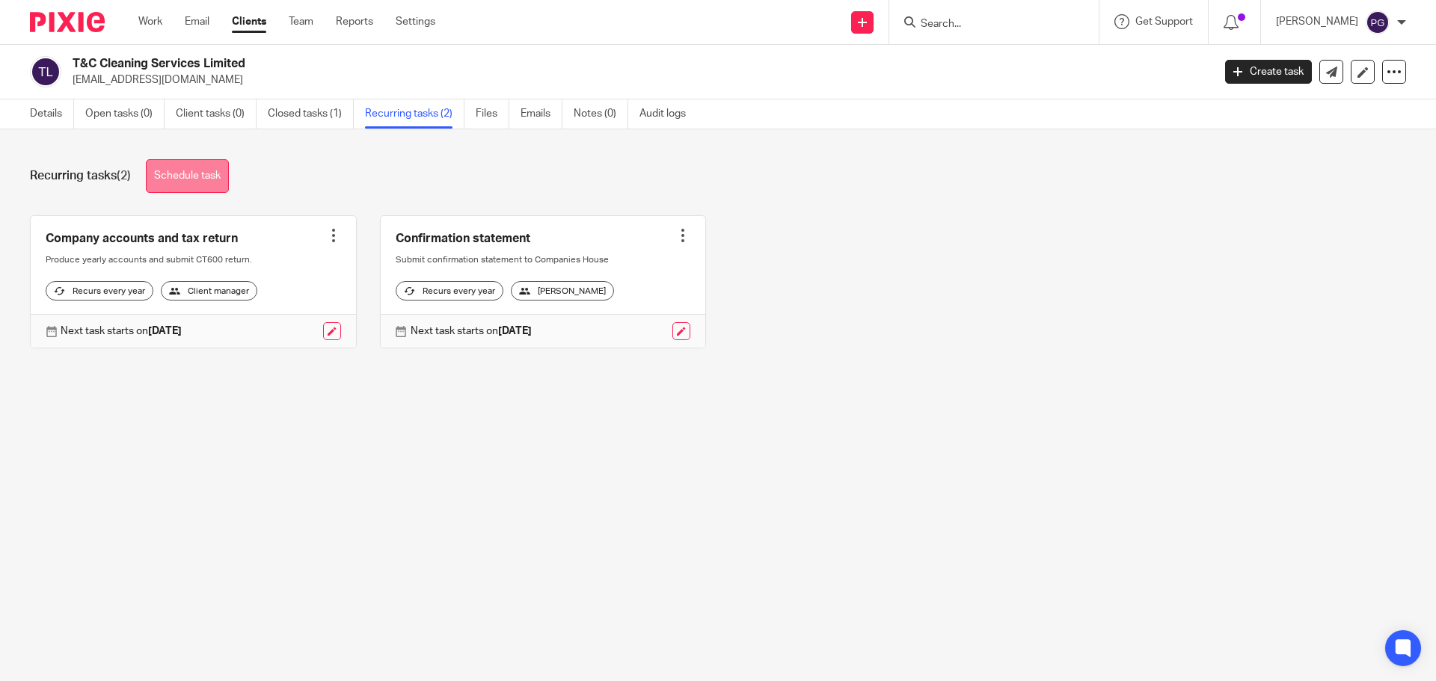
click at [176, 176] on link "Schedule task" at bounding box center [187, 176] width 83 height 34
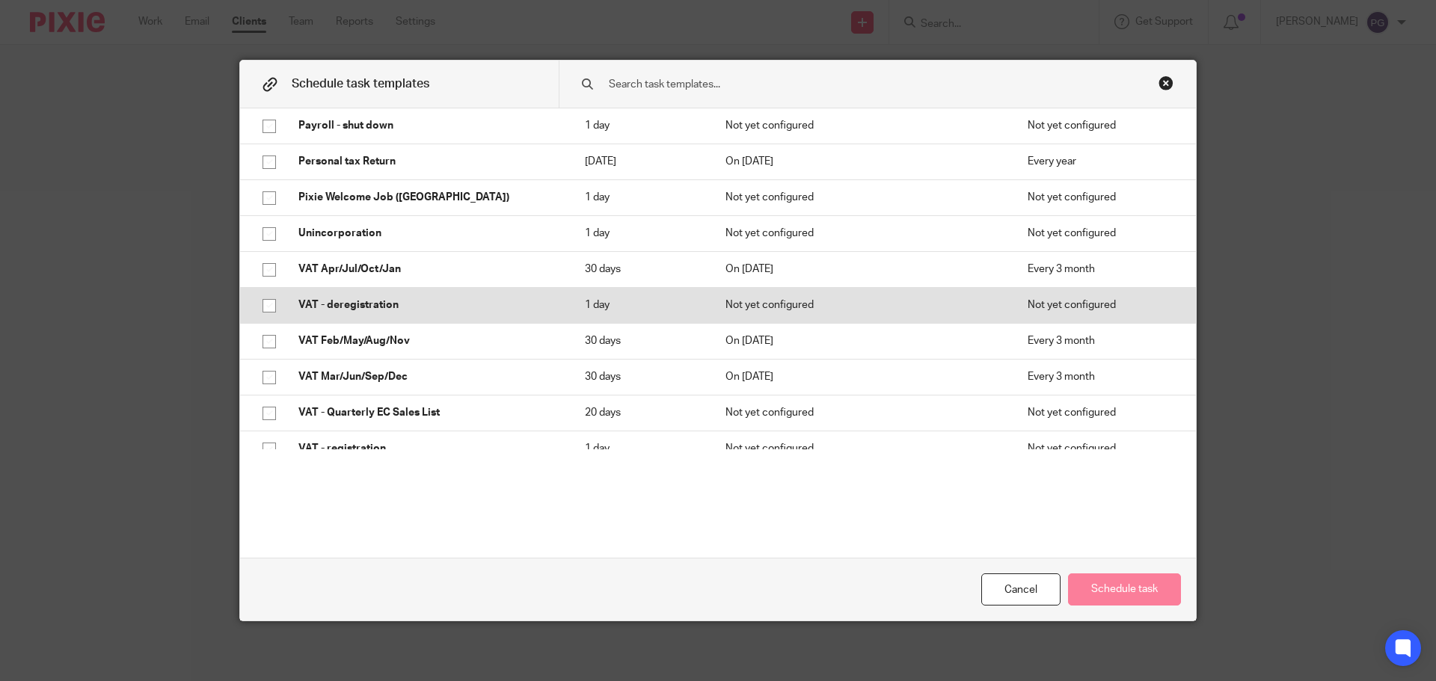
scroll to position [374, 0]
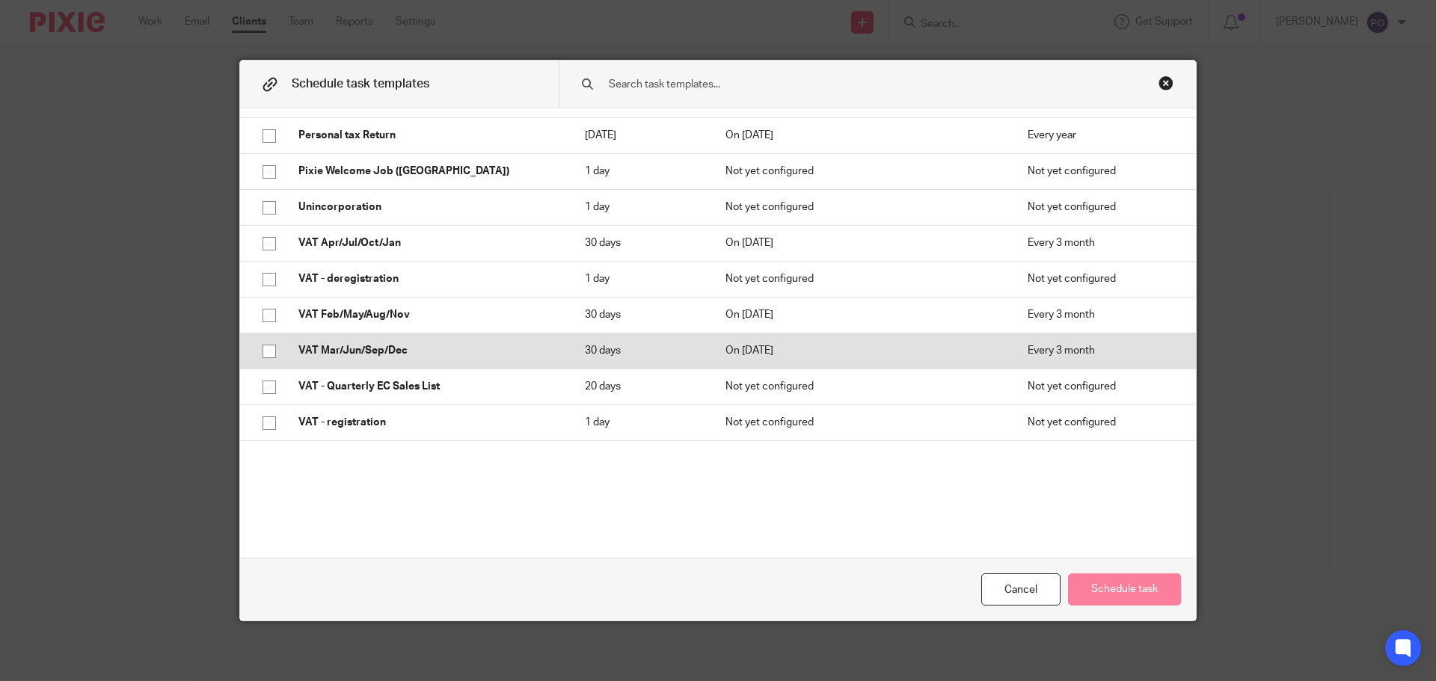
click at [257, 356] on input "checkbox" at bounding box center [269, 351] width 28 height 28
checkbox input "true"
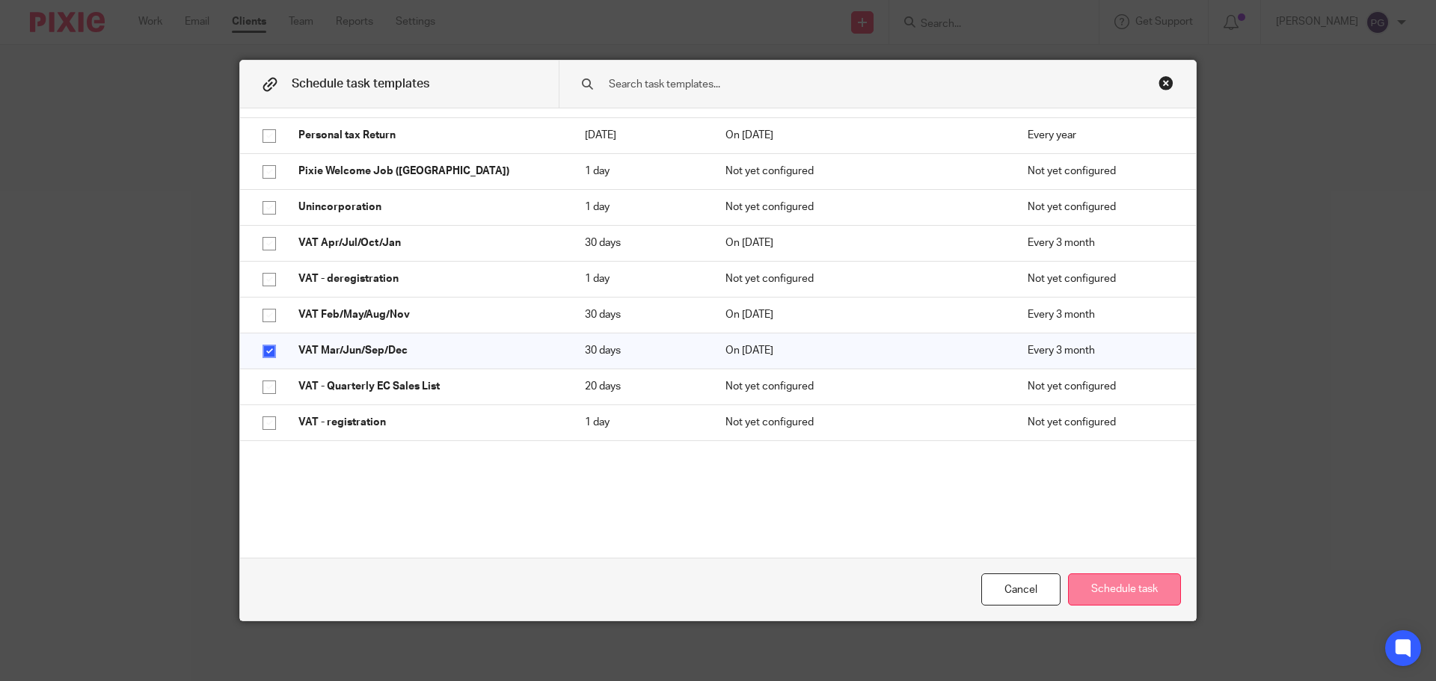
click at [1129, 598] on button "Schedule task" at bounding box center [1124, 590] width 113 height 32
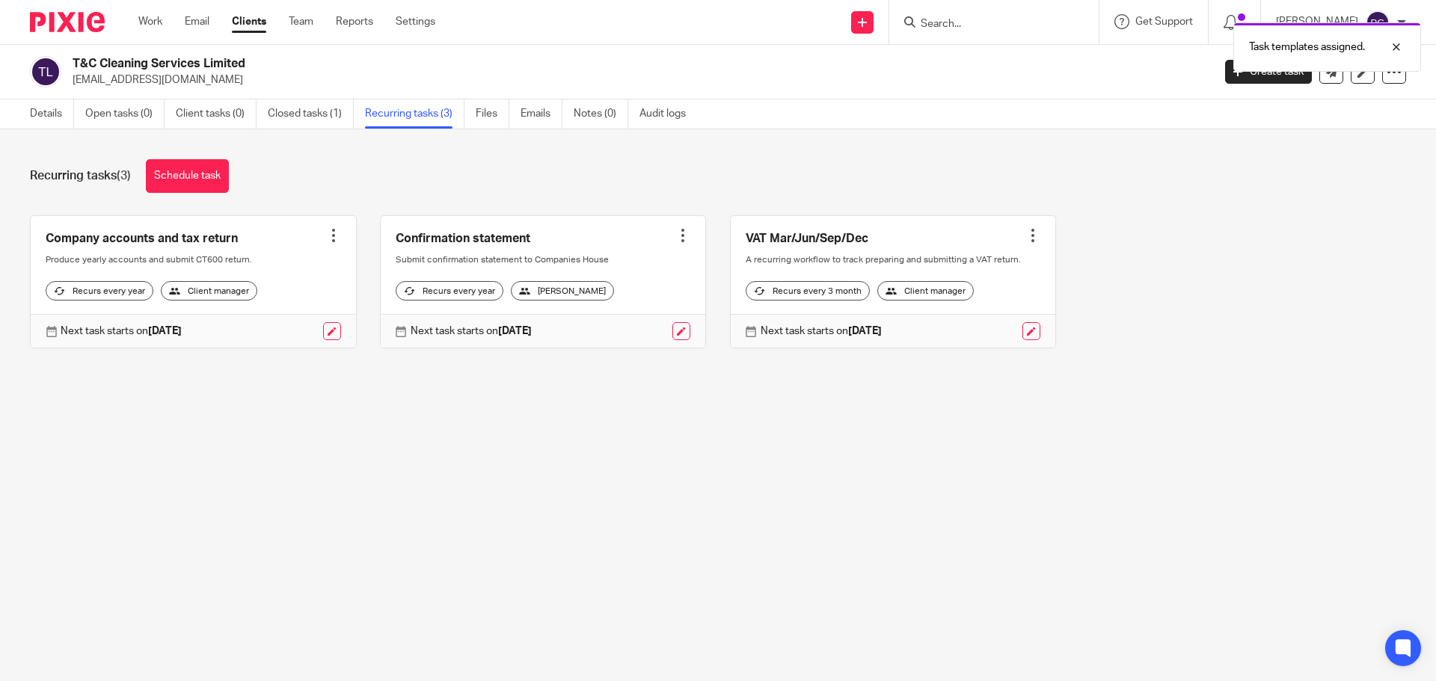
click at [1025, 229] on div at bounding box center [1032, 235] width 15 height 15
click at [956, 267] on link "Create task" at bounding box center [961, 269] width 120 height 22
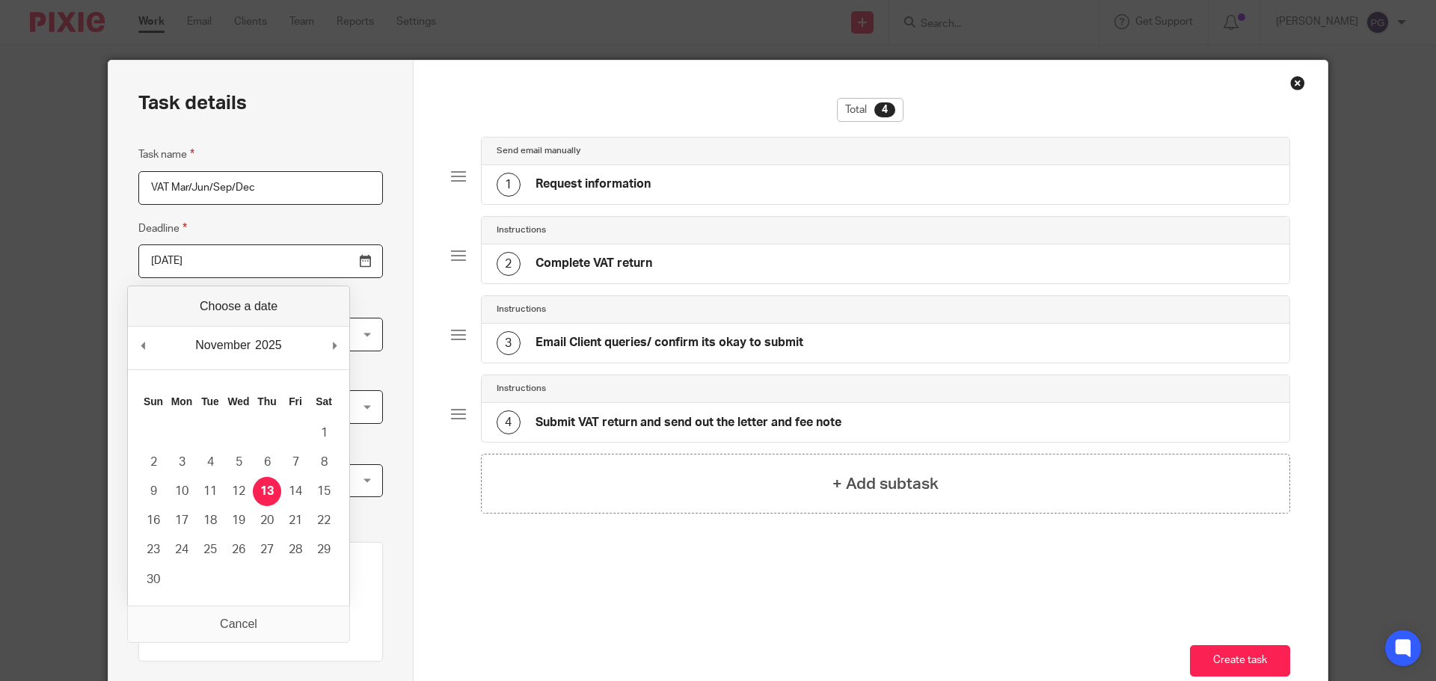
click at [325, 259] on input "2025-11-13" at bounding box center [260, 262] width 245 height 34
type input "2025-11-06"
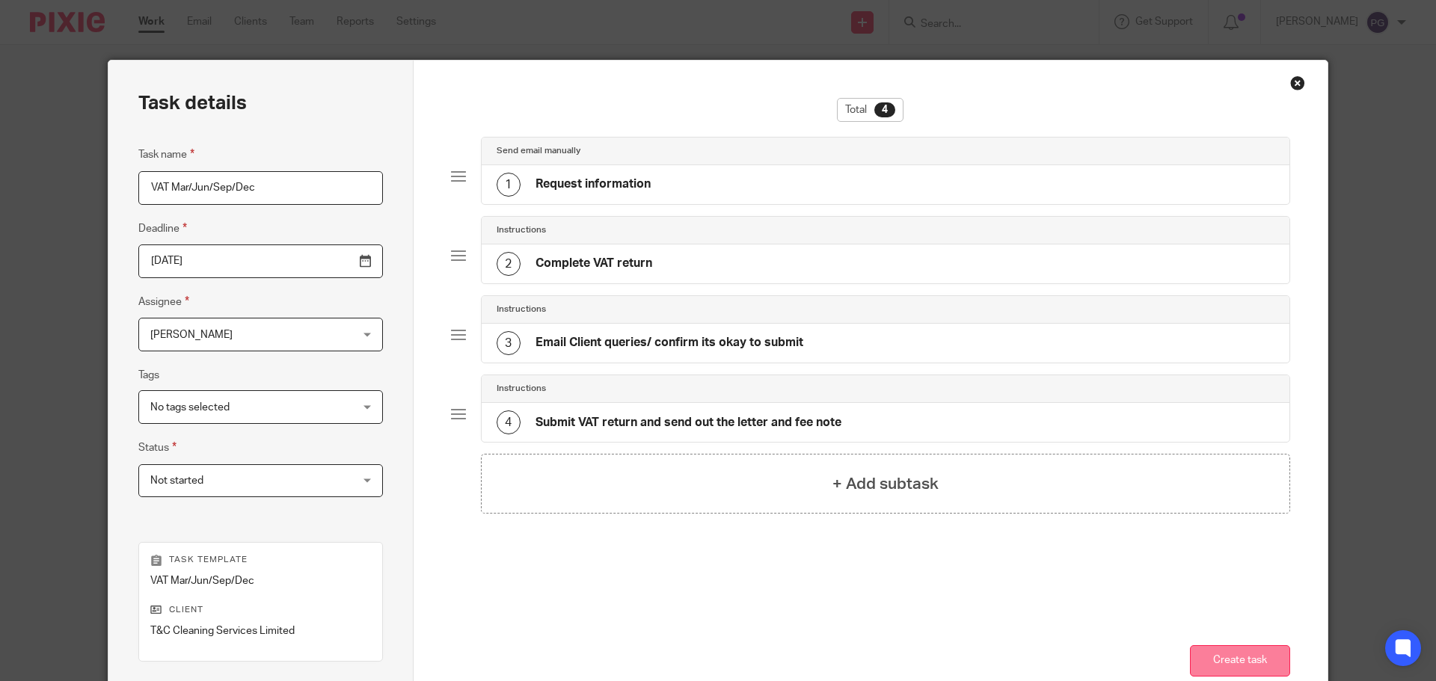
click at [1221, 659] on button "Create task" at bounding box center [1240, 661] width 100 height 32
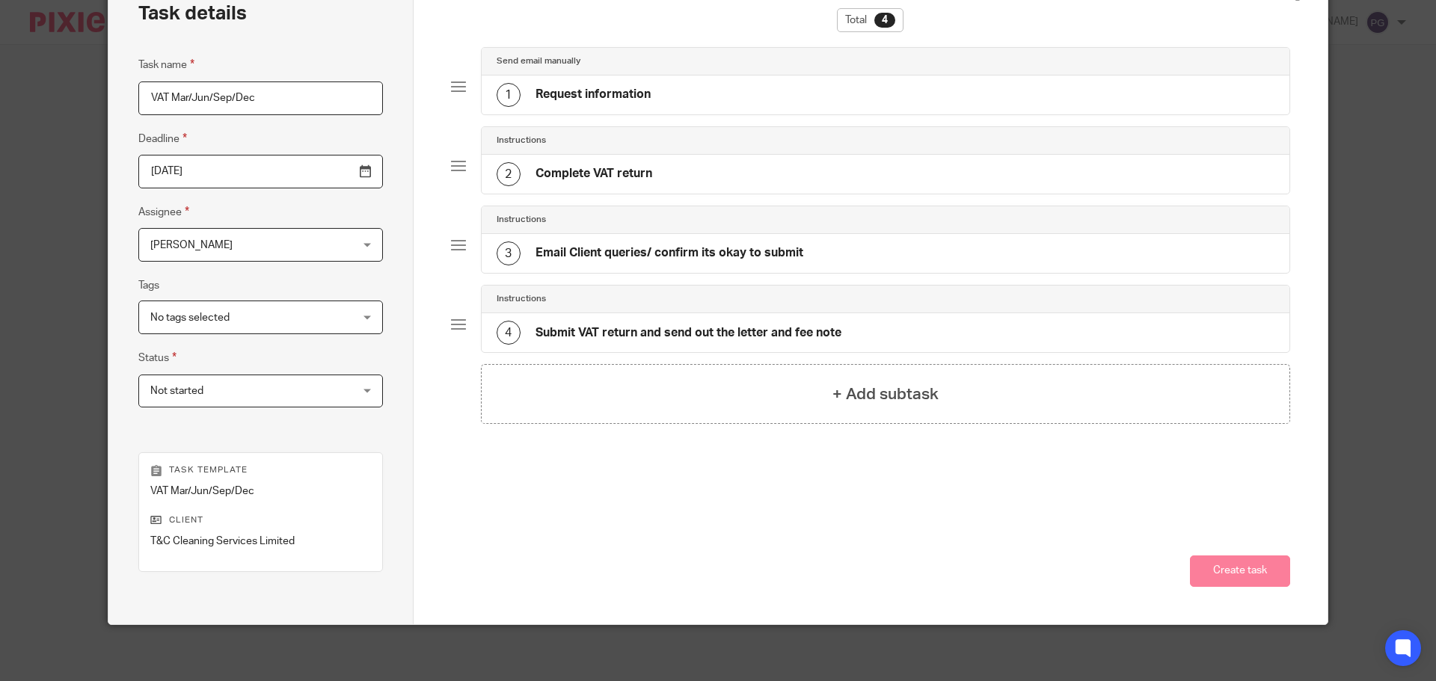
scroll to position [93, 0]
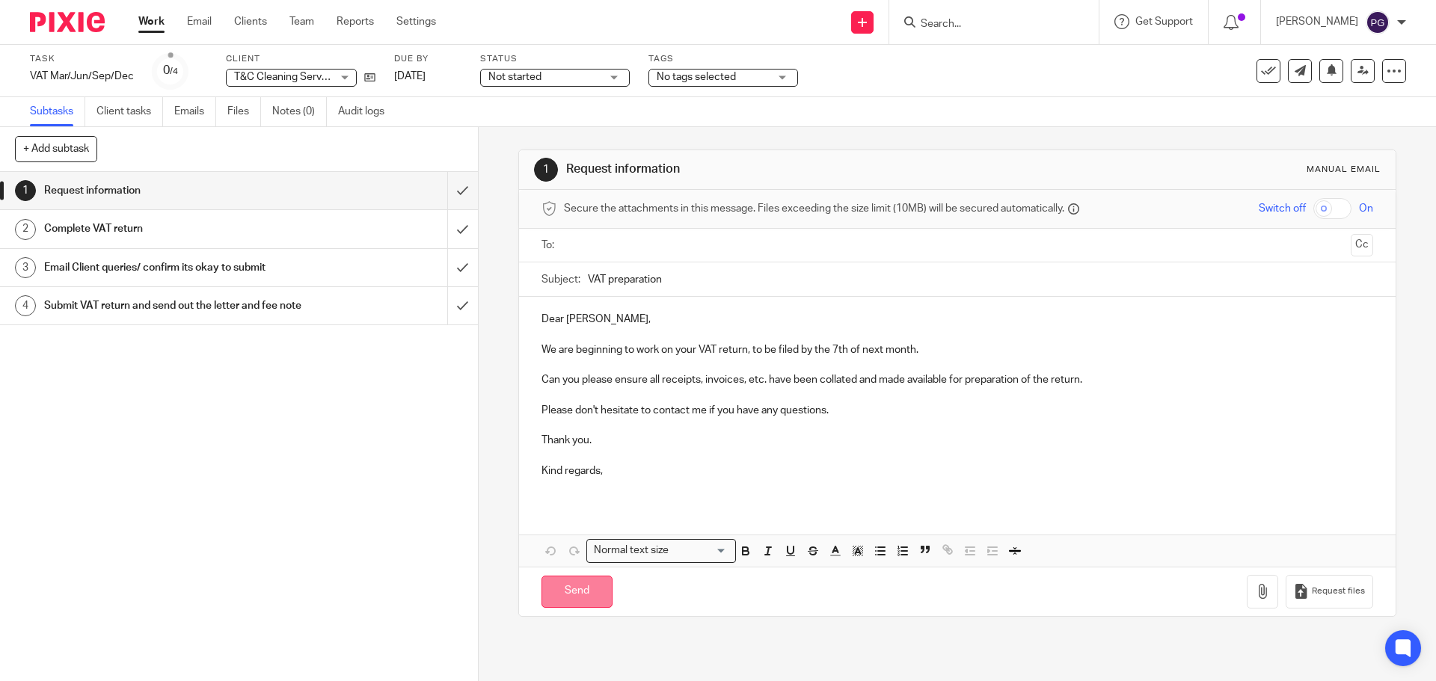
click at [570, 594] on input "Send" at bounding box center [576, 592] width 71 height 32
click at [635, 250] on input "text" at bounding box center [956, 245] width 775 height 17
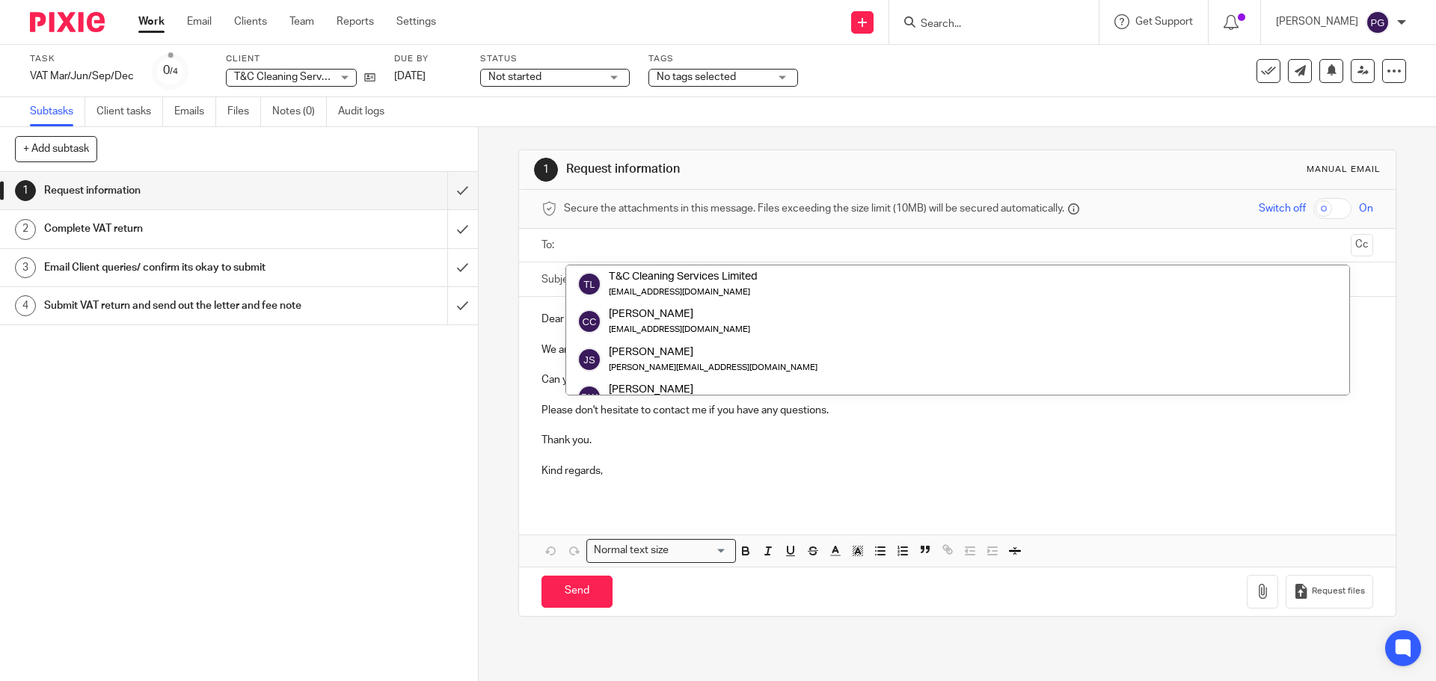
paste input "admin@tandccleaningservices.co.uk"
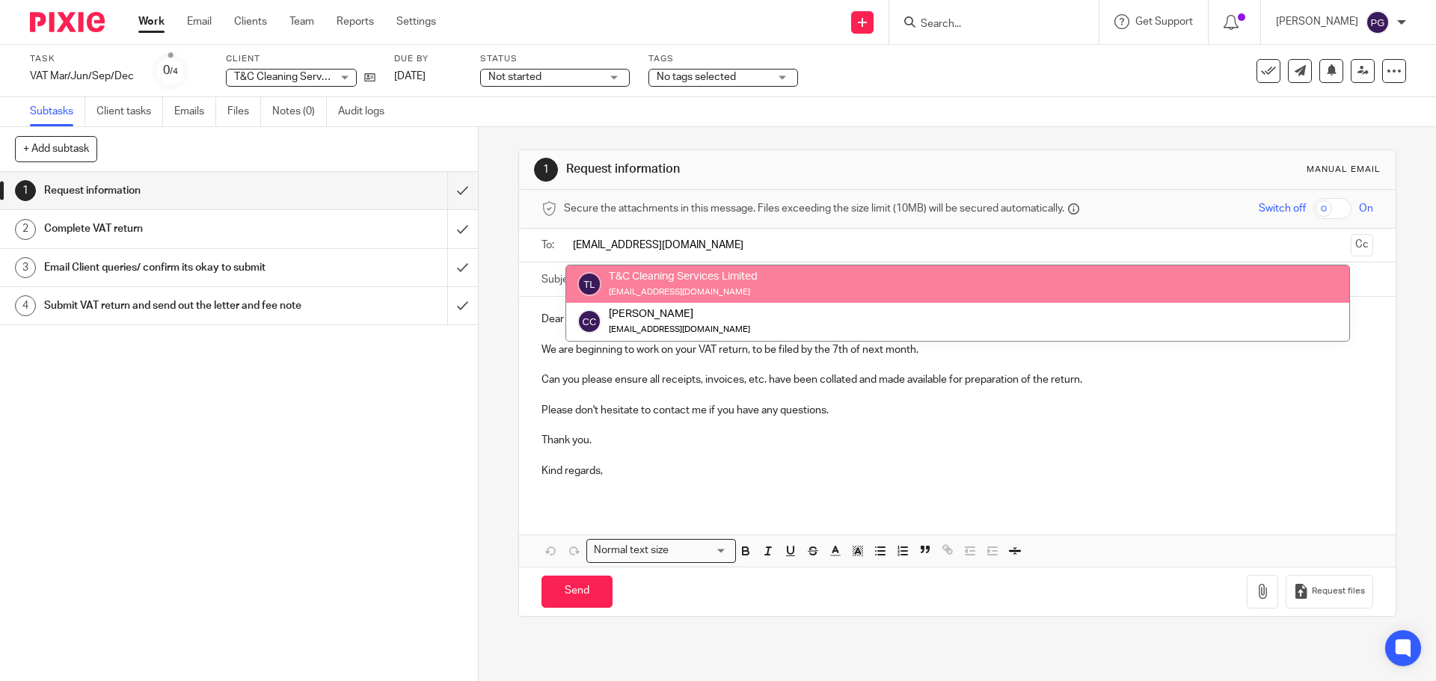
type input "admin@tandccleaningservices.co.uk"
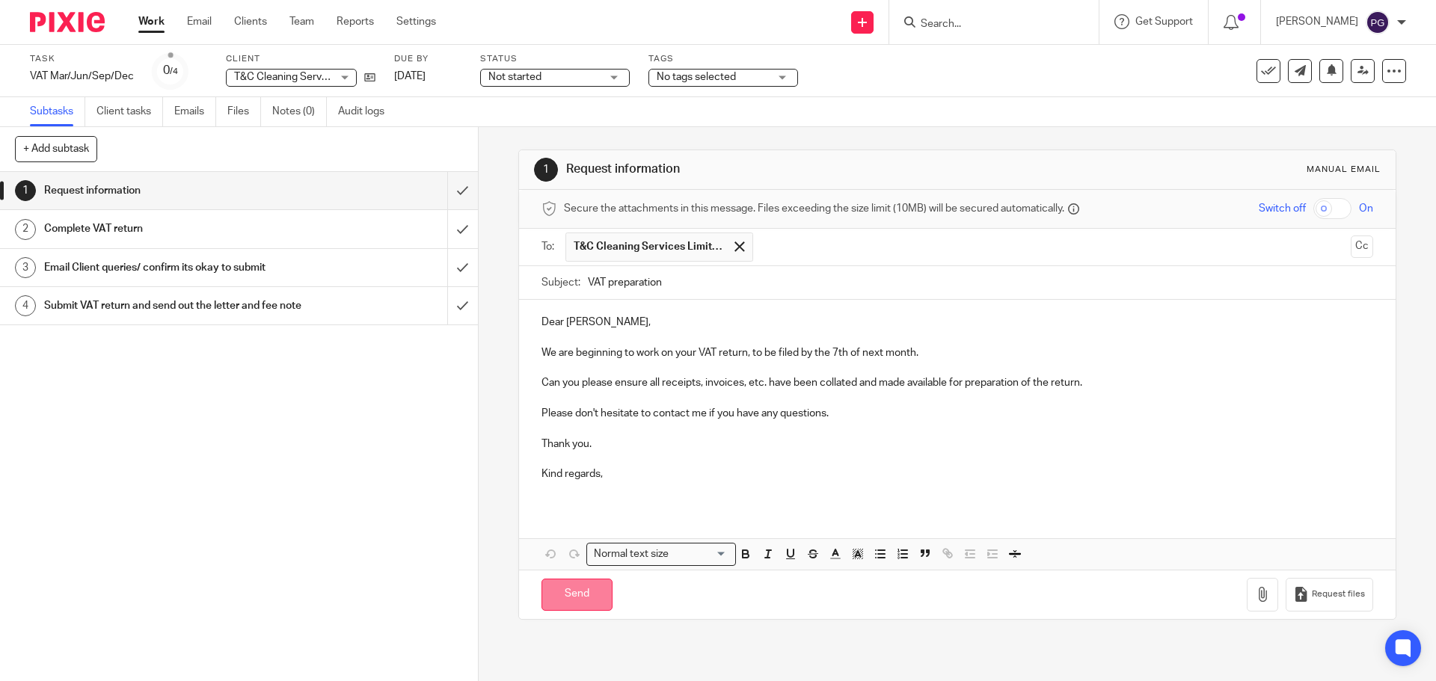
click at [595, 596] on input "Send" at bounding box center [576, 595] width 71 height 32
type input "Sent"
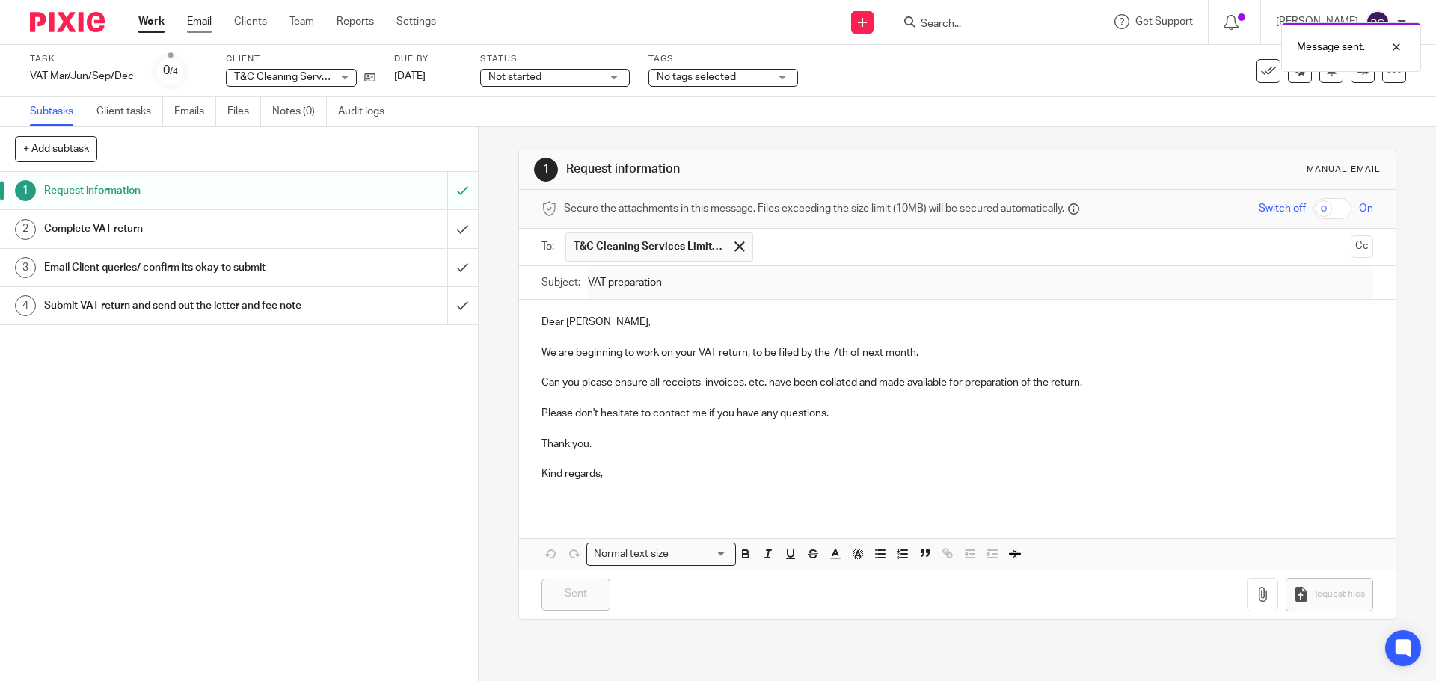
click at [197, 26] on link "Email" at bounding box center [199, 21] width 25 height 15
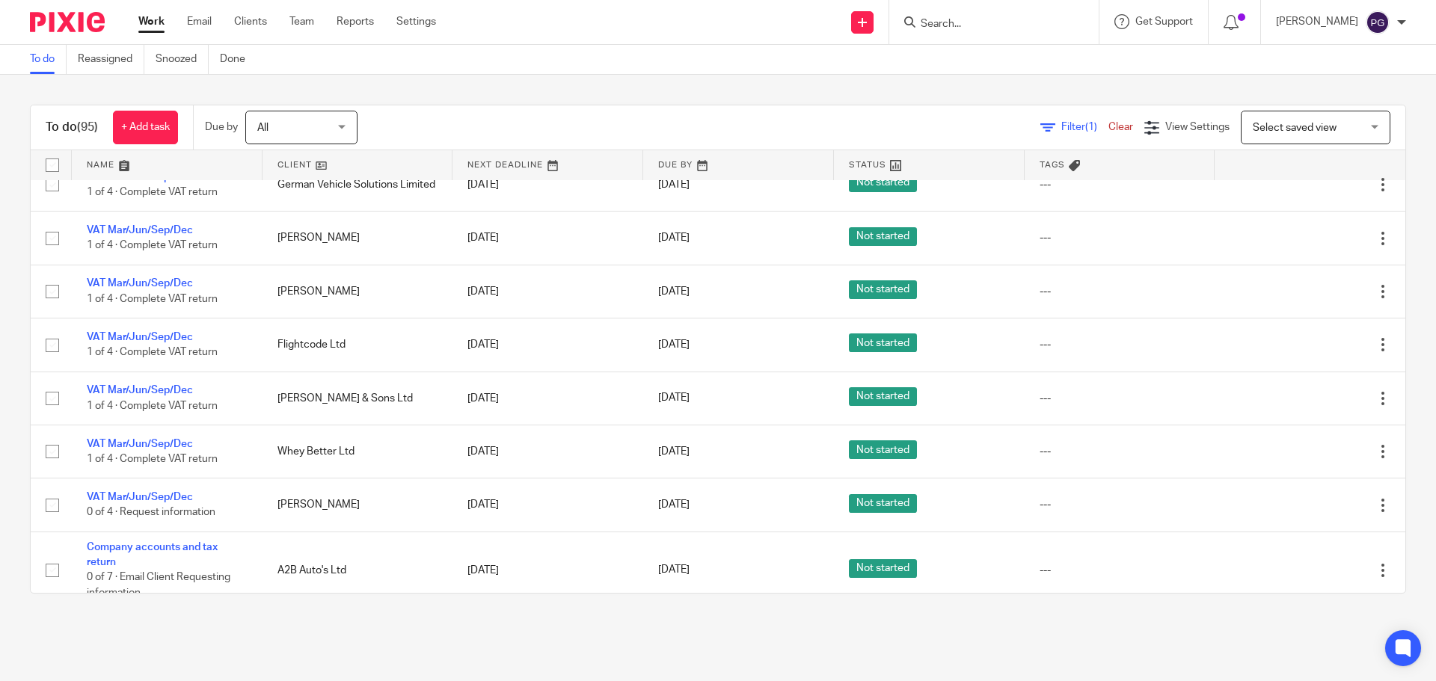
scroll to position [523, 0]
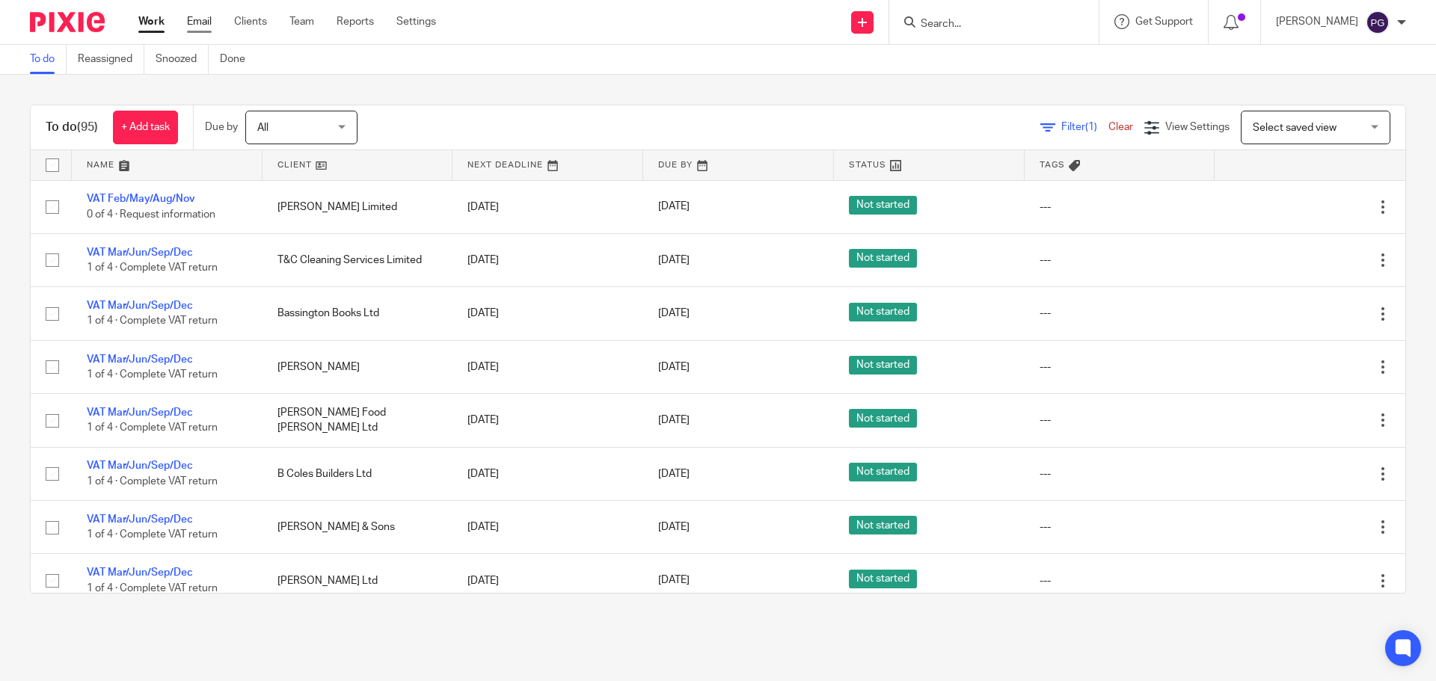
click at [204, 20] on link "Email" at bounding box center [199, 21] width 25 height 15
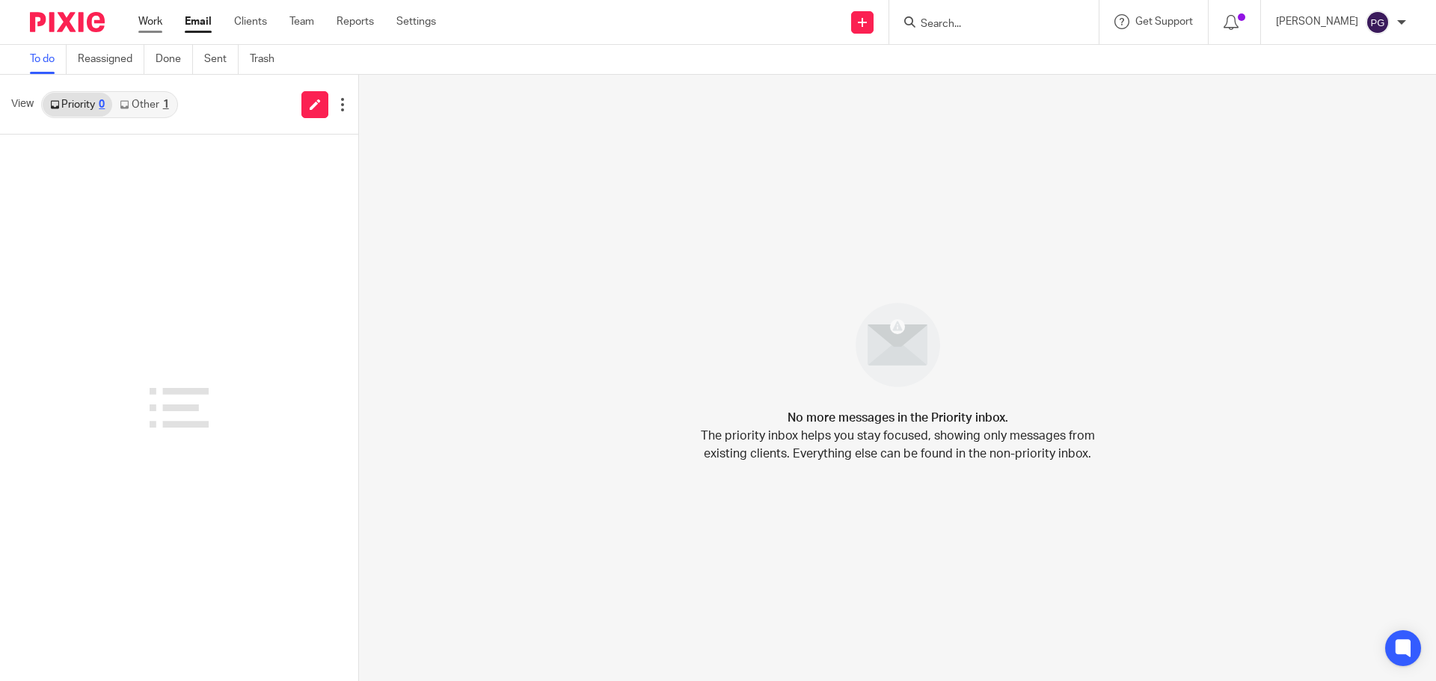
click at [144, 24] on link "Work" at bounding box center [150, 21] width 24 height 15
